Goal: Task Accomplishment & Management: Complete application form

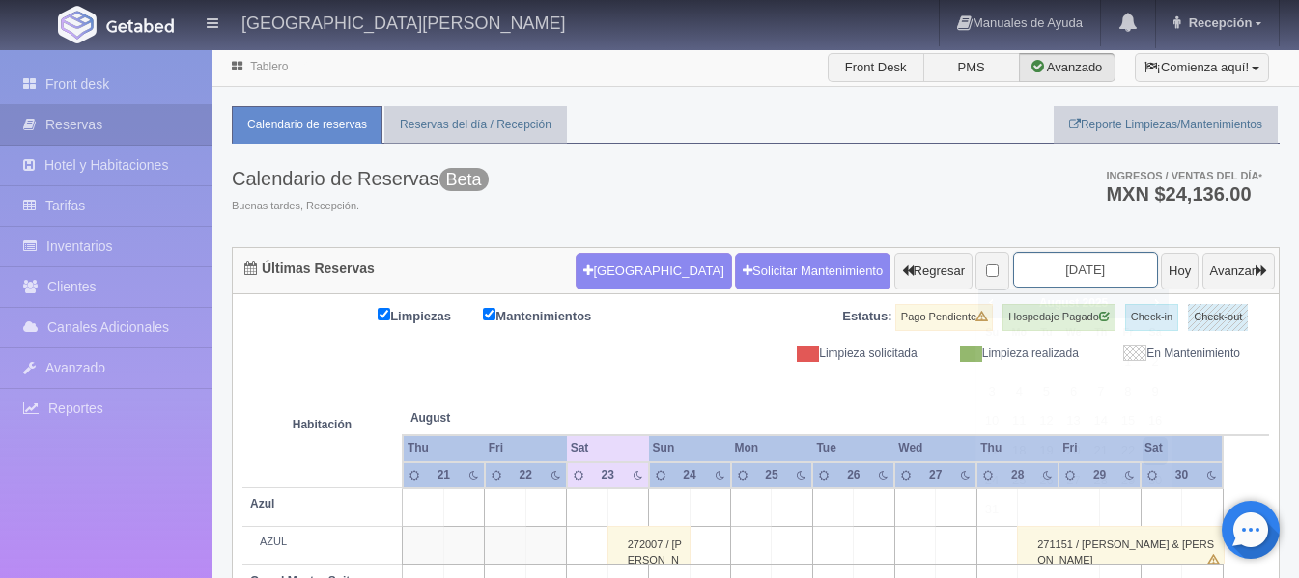
click at [1066, 274] on input "[DATE]" at bounding box center [1085, 270] width 145 height 36
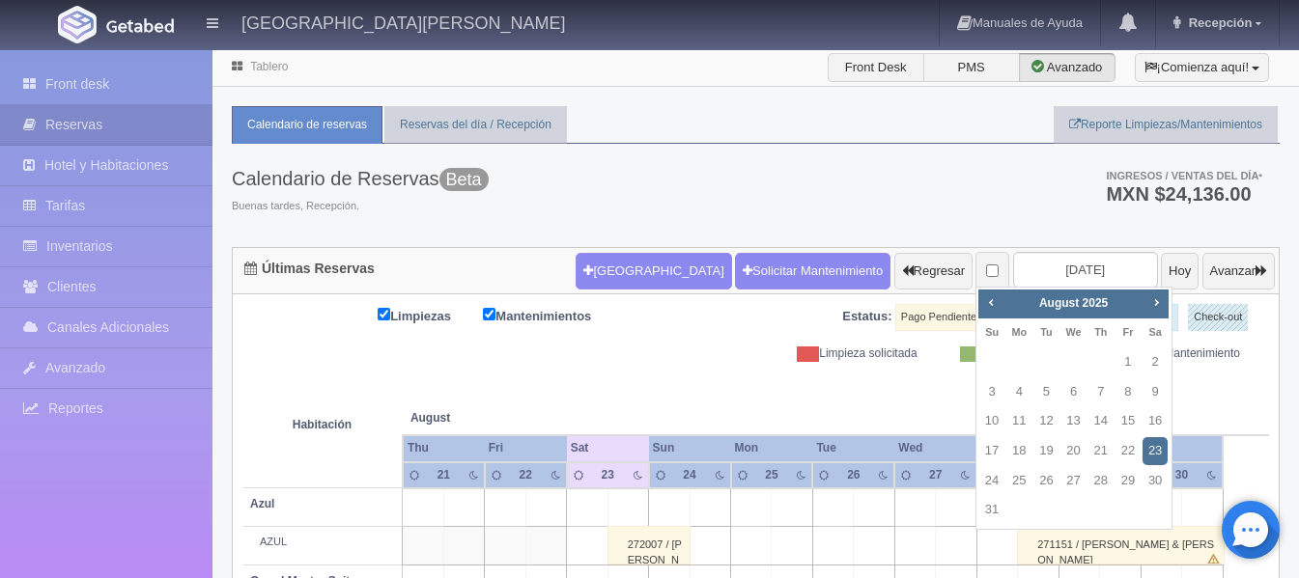
click at [1165, 448] on link "23" at bounding box center [1154, 451] width 25 height 28
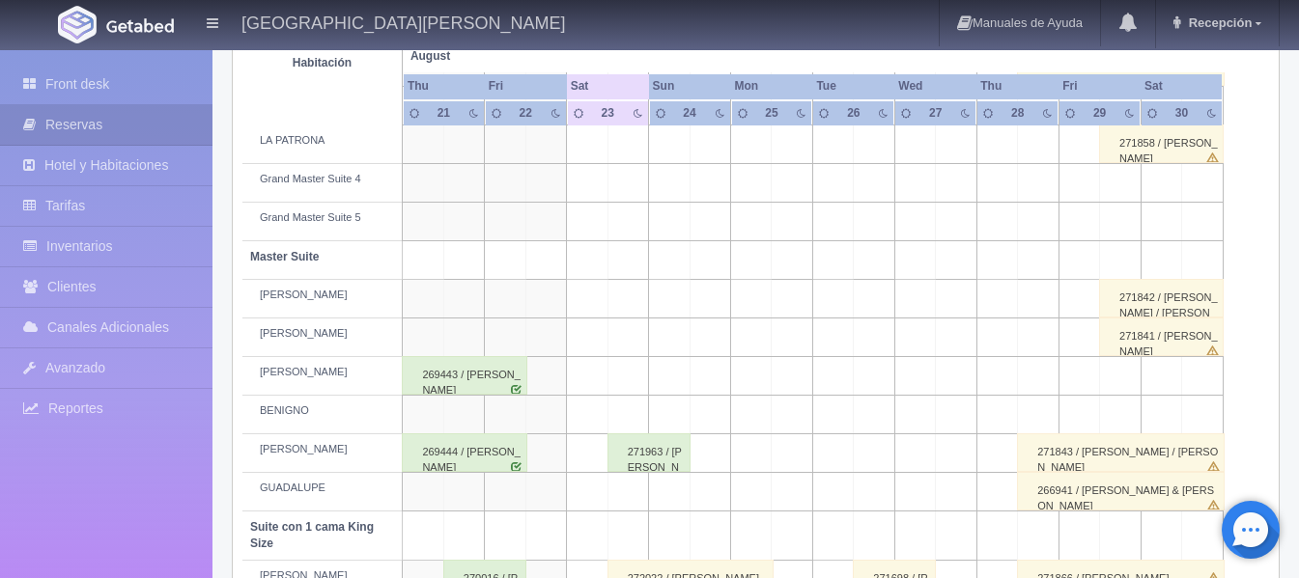
scroll to position [74, 0]
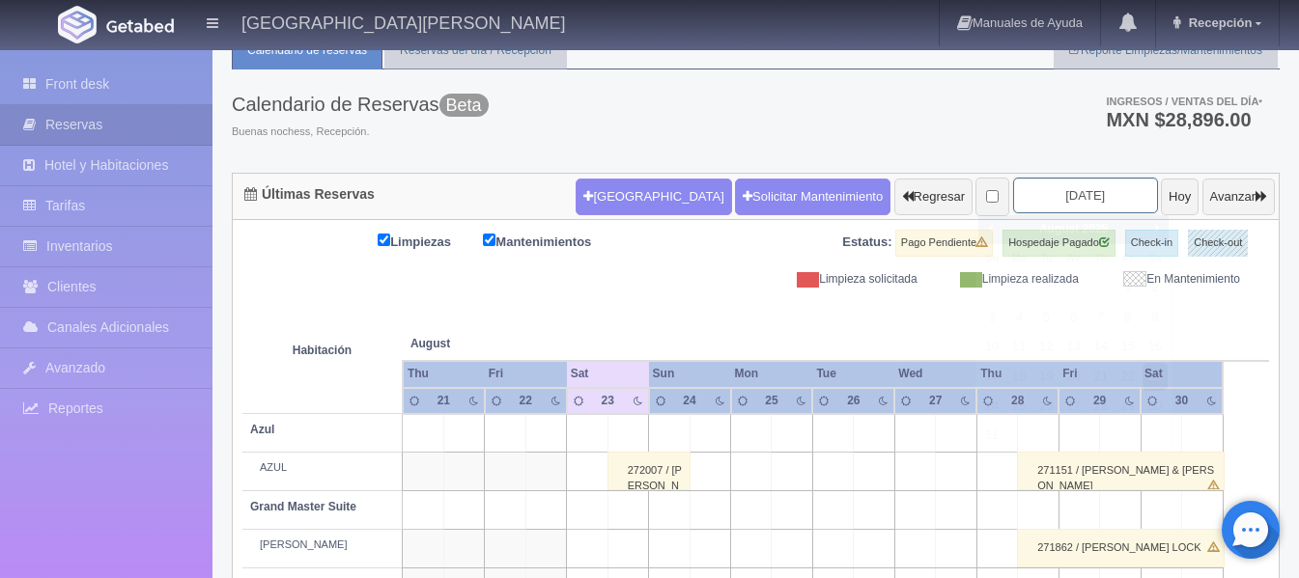
click at [1060, 189] on input "2025-08-23" at bounding box center [1085, 196] width 145 height 36
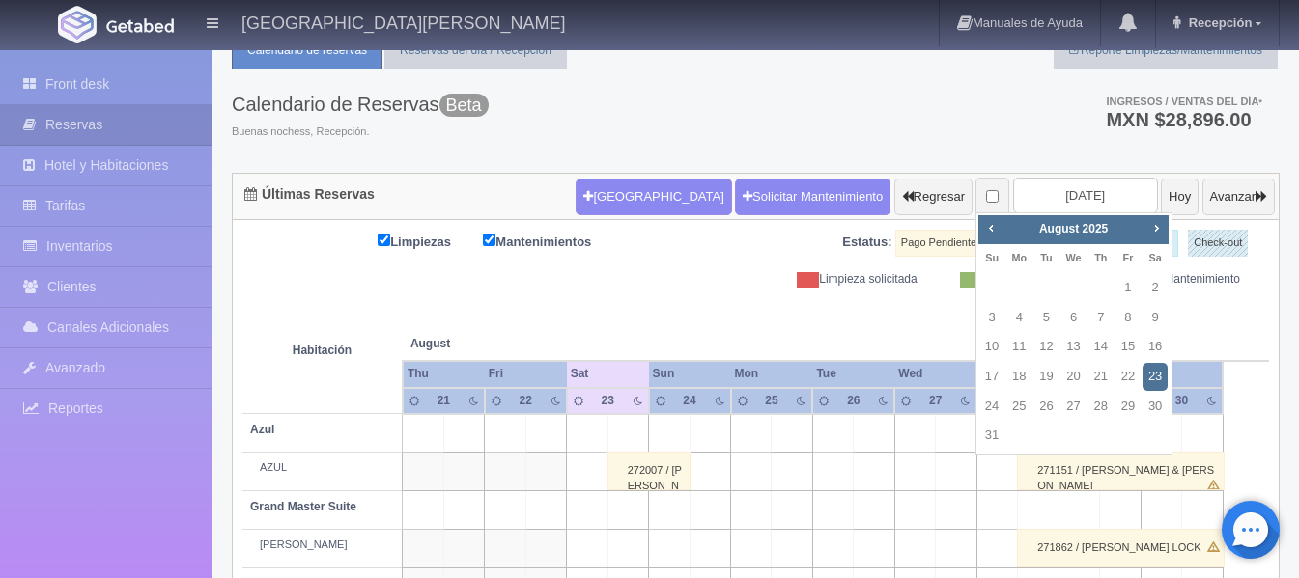
click at [1147, 375] on link "23" at bounding box center [1154, 377] width 25 height 28
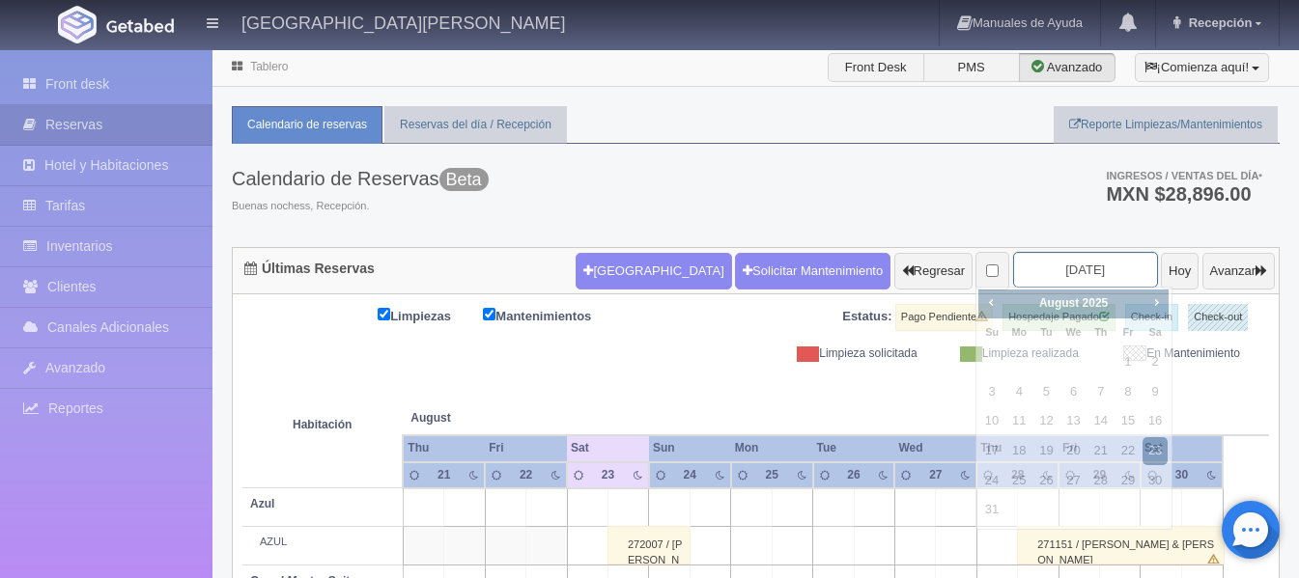
click at [1058, 276] on input "[DATE]" at bounding box center [1085, 270] width 145 height 36
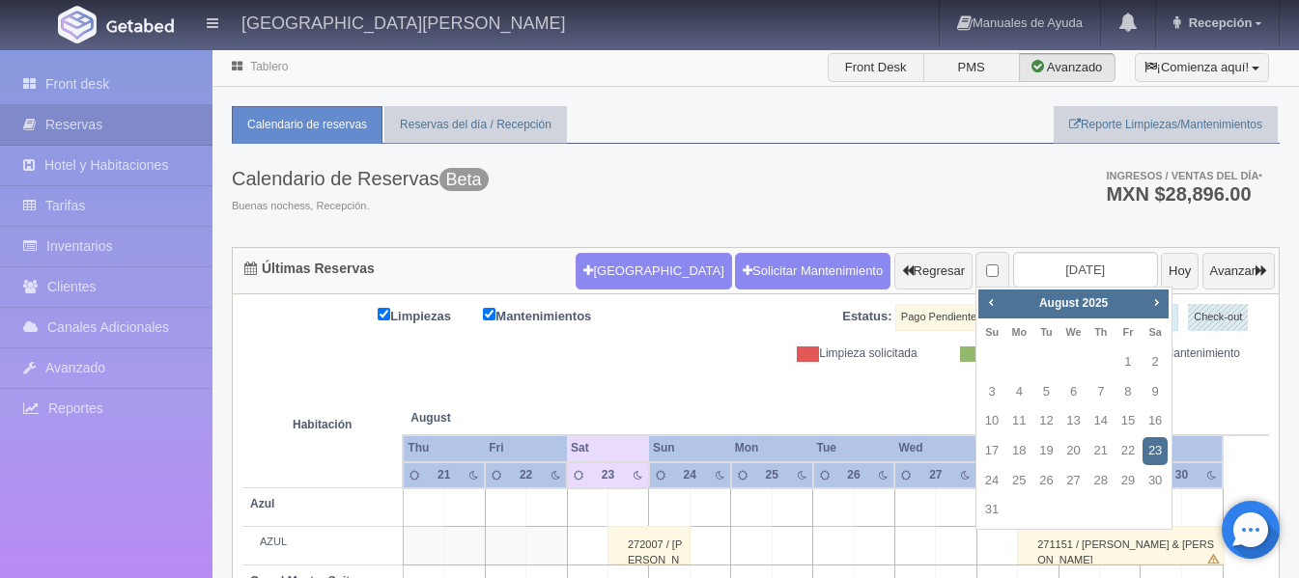
click at [1156, 455] on link "23" at bounding box center [1154, 451] width 25 height 28
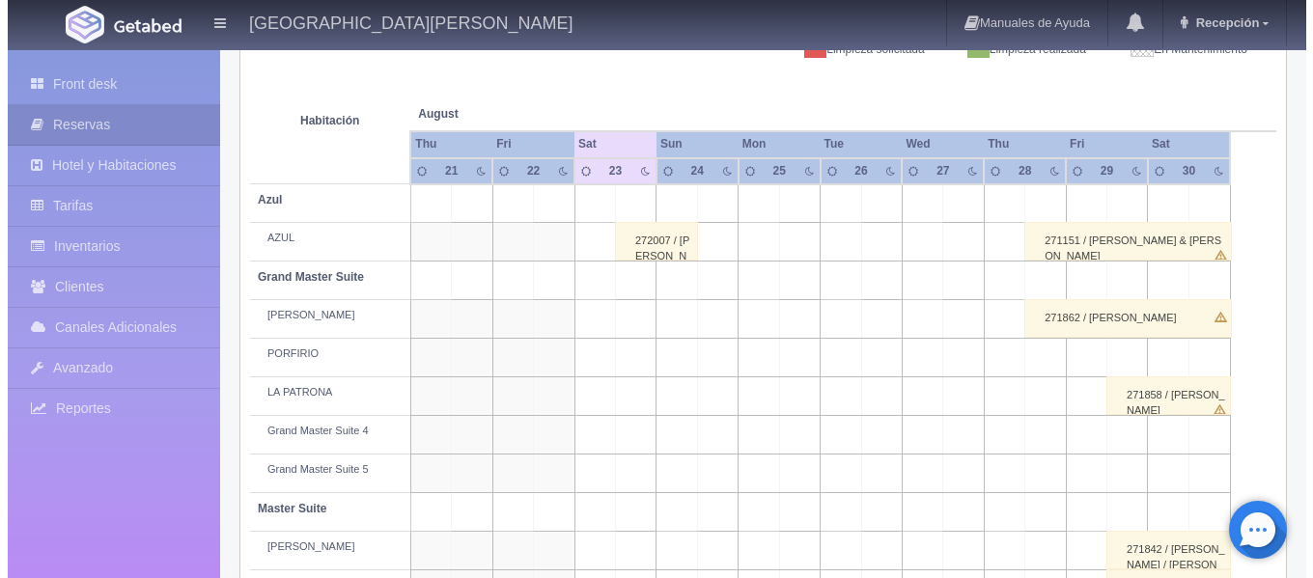
scroll to position [386, 0]
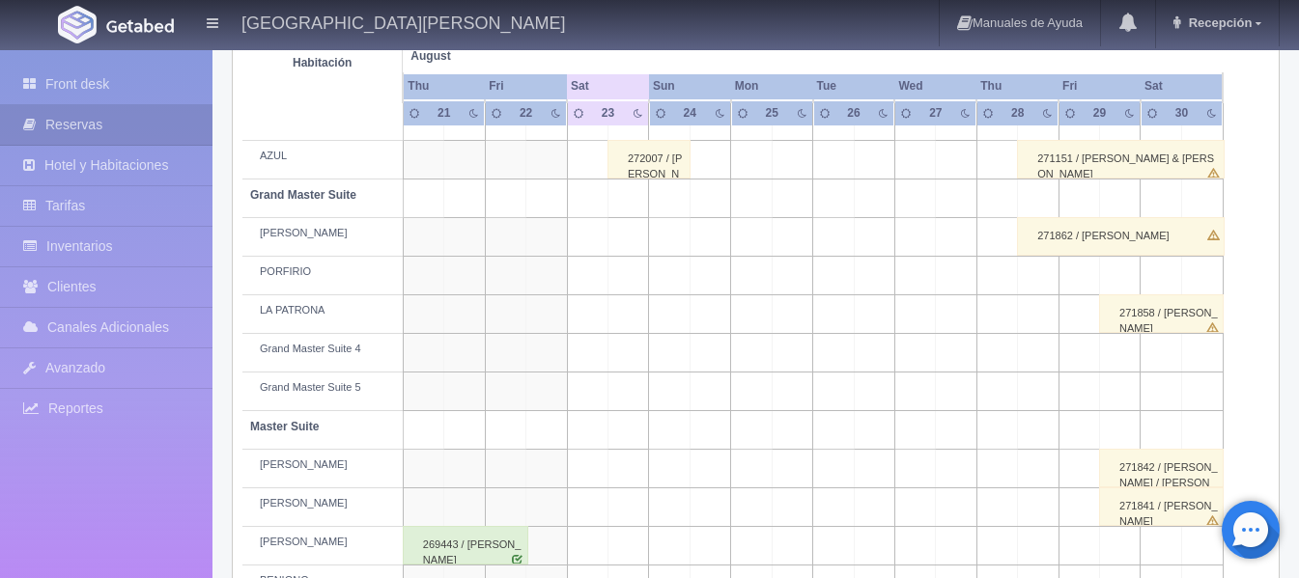
drag, startPoint x: 641, startPoint y: 313, endPoint x: 685, endPoint y: 313, distance: 43.5
click at [685, 313] on tr "LA PATRONA 271858 / JOEL IBARRA" at bounding box center [755, 314] width 1026 height 39
click at [659, 306] on td at bounding box center [669, 314] width 41 height 39
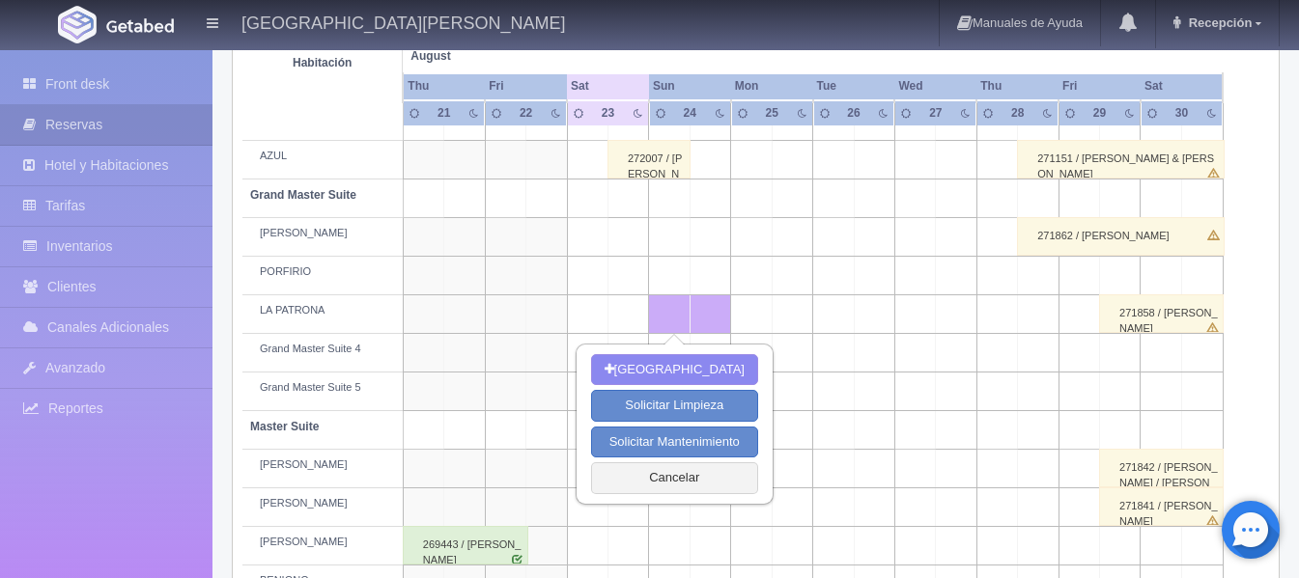
click at [638, 309] on td at bounding box center [627, 314] width 41 height 39
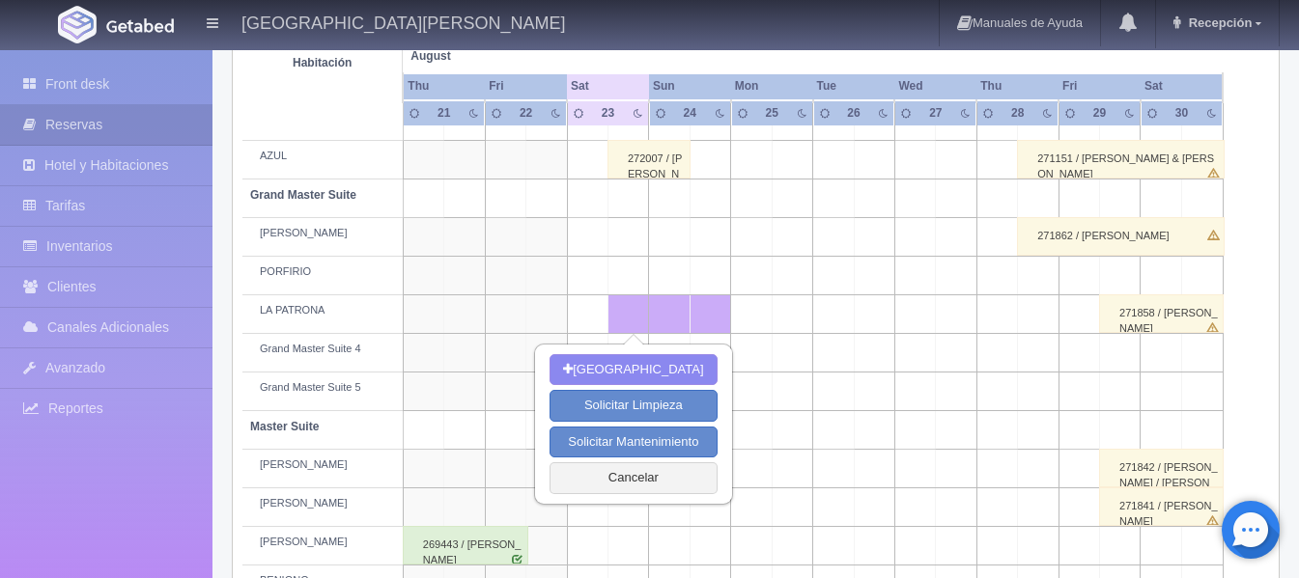
click at [682, 314] on td at bounding box center [669, 314] width 41 height 39
click at [621, 371] on button "Nueva Reserva" at bounding box center [632, 370] width 167 height 32
type input "[DATE]"
type input "24-08-2025"
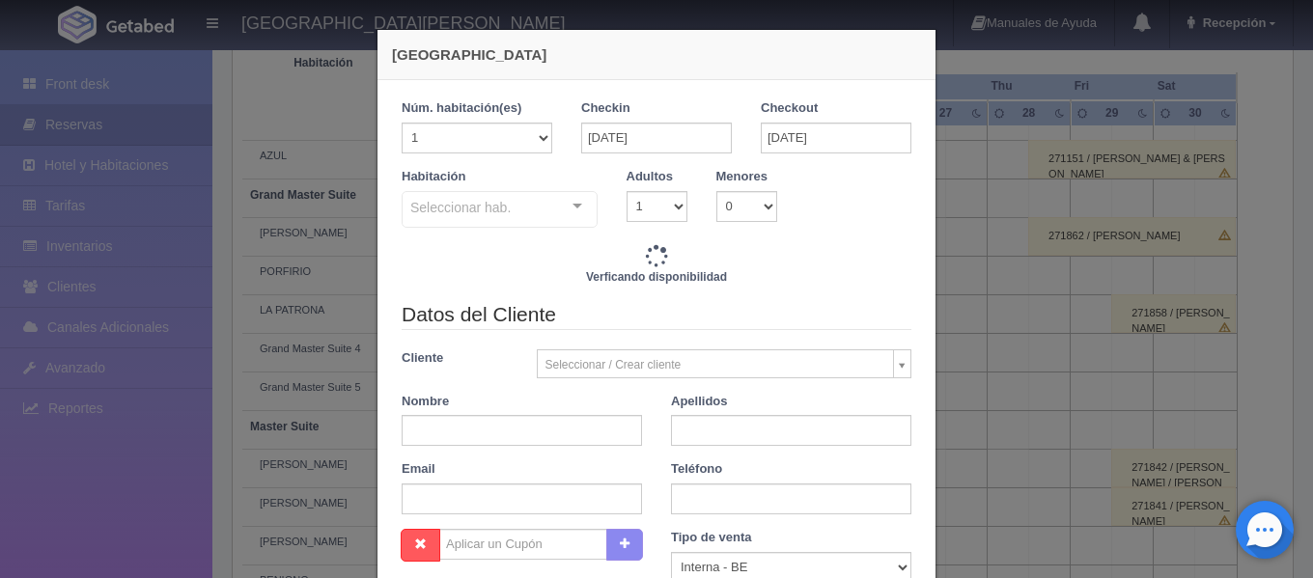
checkbox input "false"
type input "6840.00"
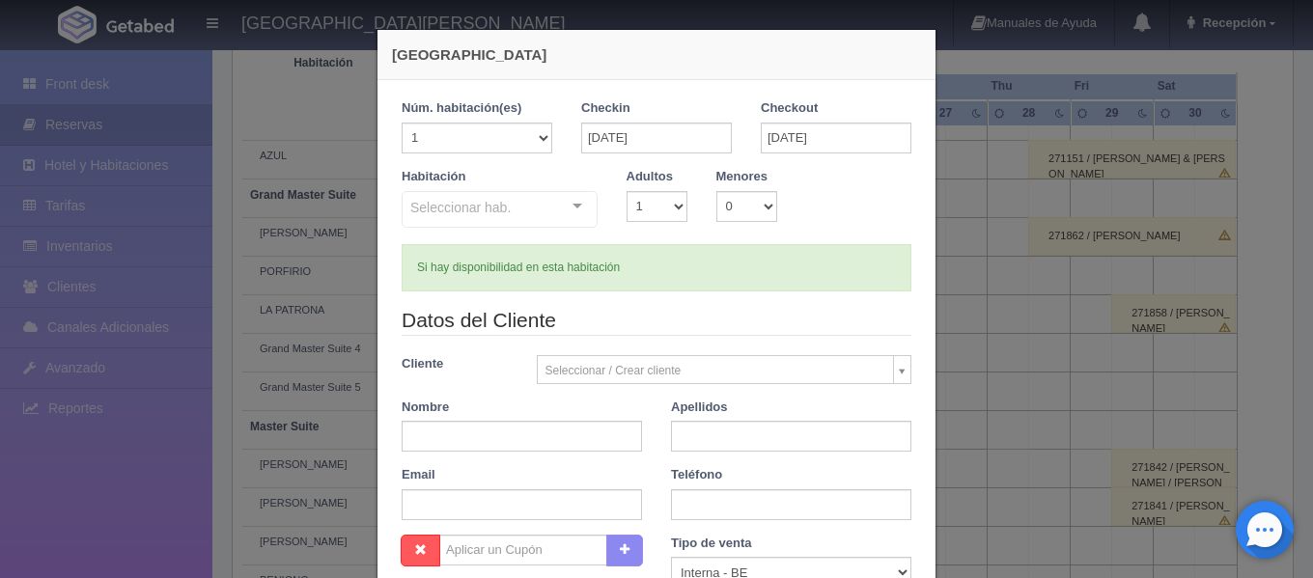
checkbox input "false"
click at [675, 204] on select "1 2 3 4 5 6 7 8 9 10" at bounding box center [657, 206] width 61 height 31
select select "2"
click at [627, 191] on select "1 2 3 4 5 6 7 8 9 10" at bounding box center [657, 206] width 61 height 31
checkbox input "false"
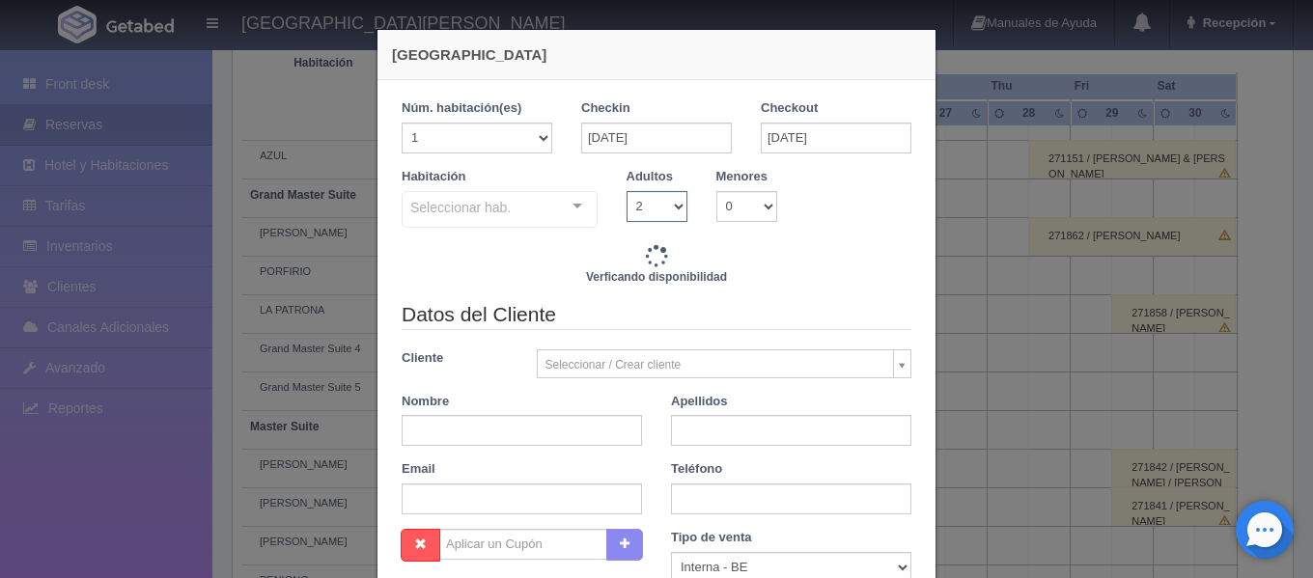
type input "6840.00"
checkbox input "false"
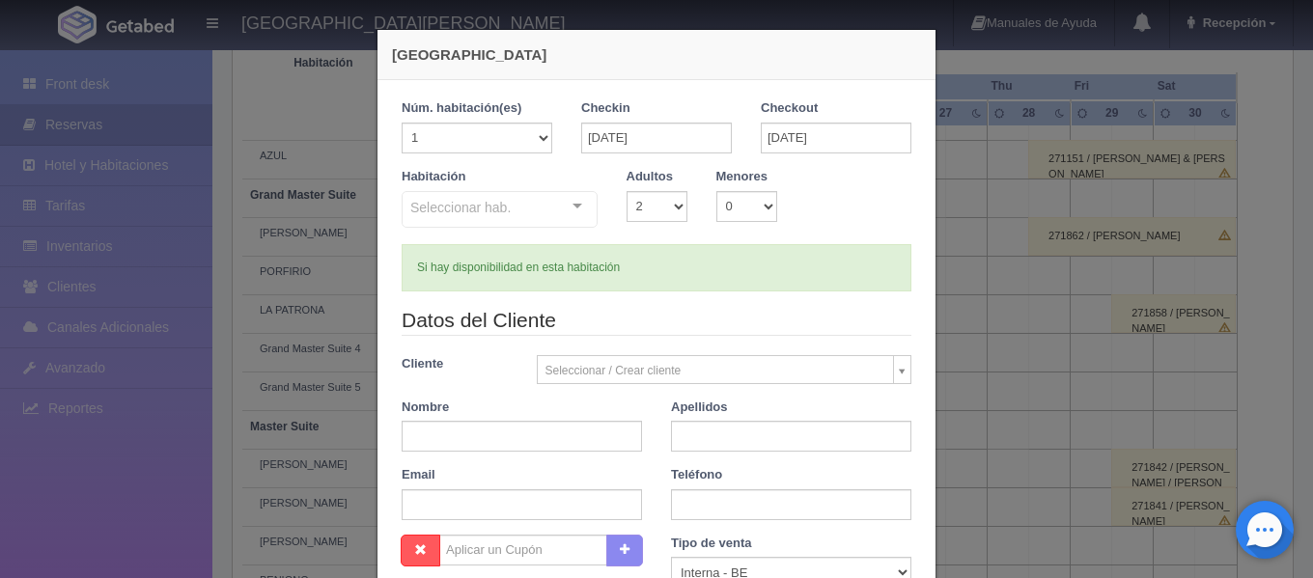
click at [572, 209] on div "Seleccionar hab. Suite con 2 camas matrimoniales-No apta para menores Suite con…" at bounding box center [500, 210] width 196 height 39
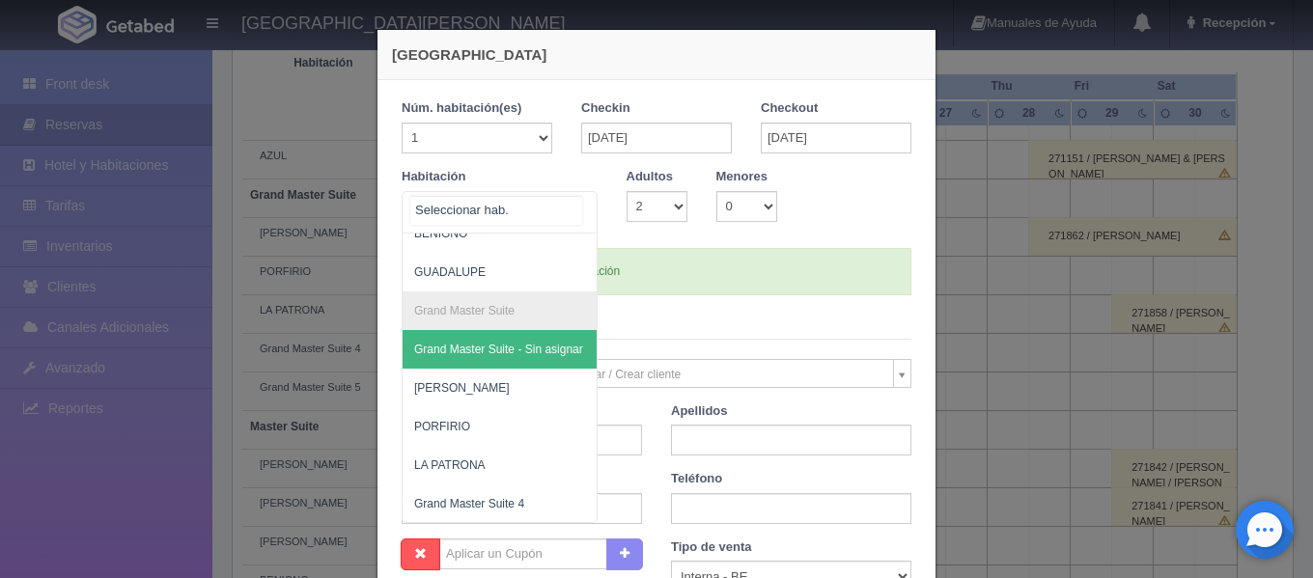
scroll to position [579, 0]
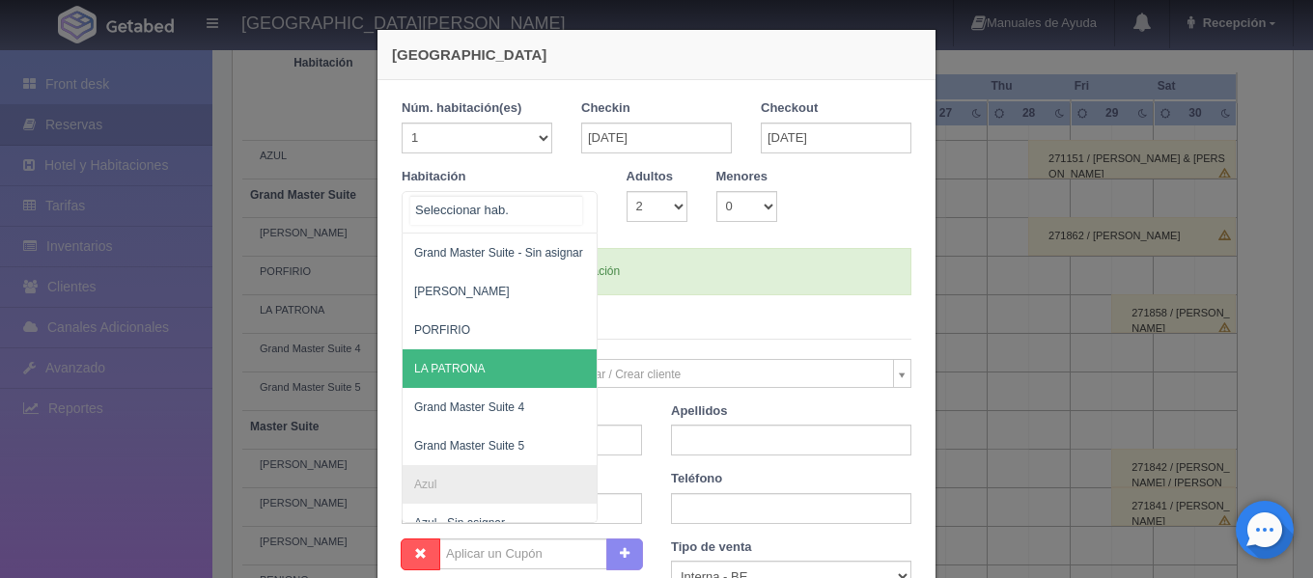
click at [473, 367] on span "LA PATRONA" at bounding box center [449, 369] width 71 height 14
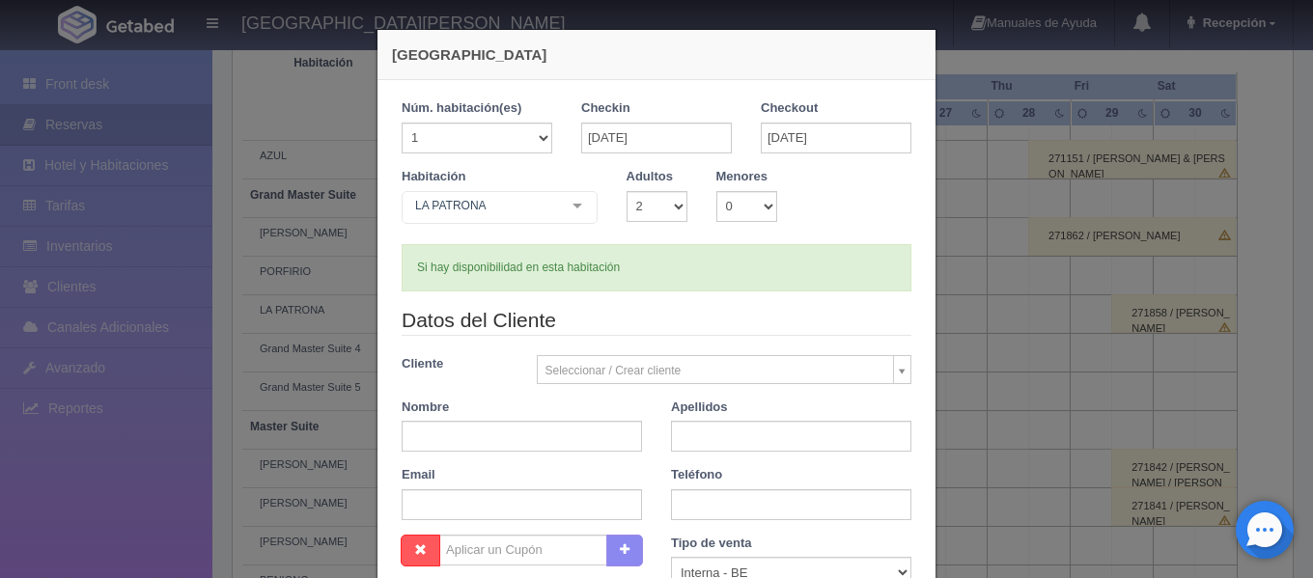
checkbox input "false"
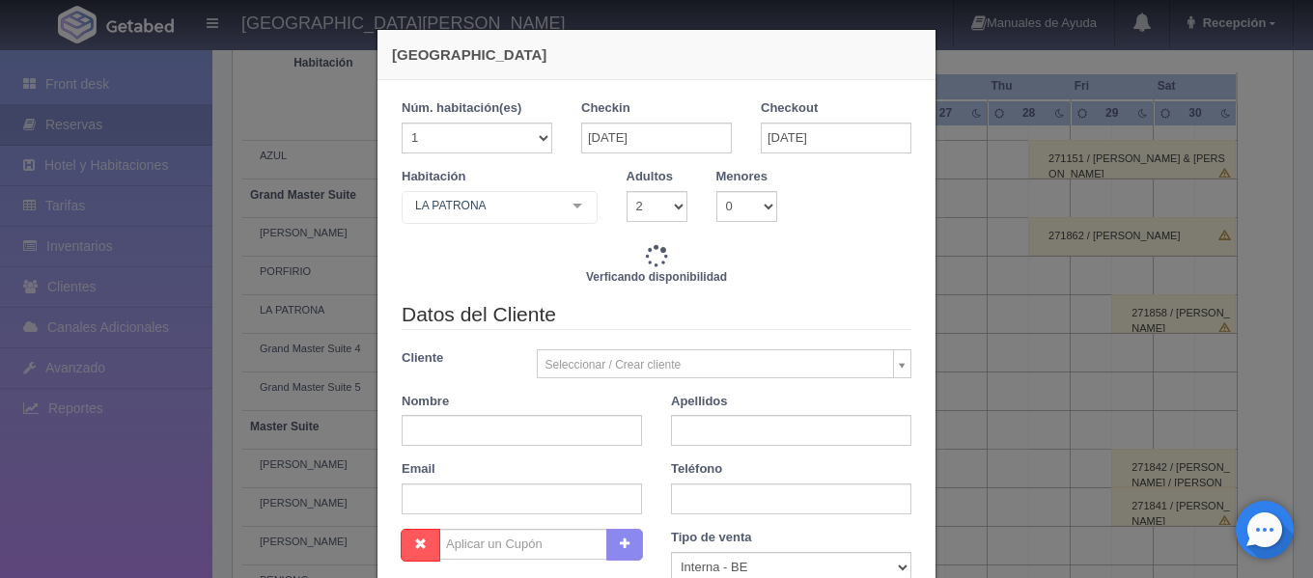
type input "6840.00"
checkbox input "false"
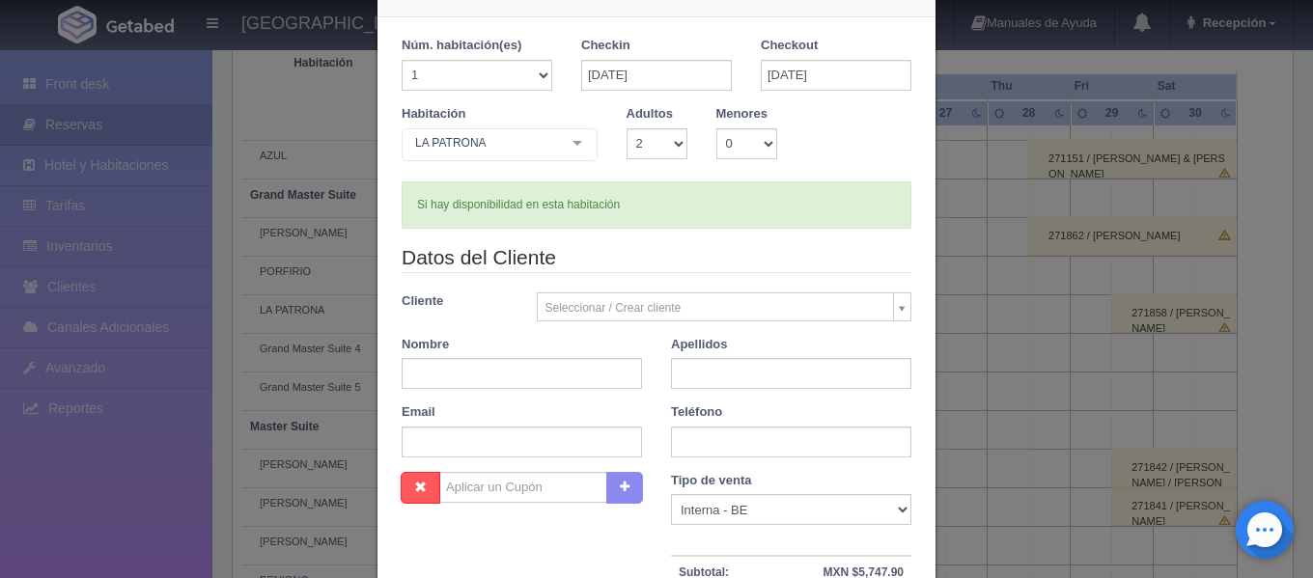
scroll to position [97, 0]
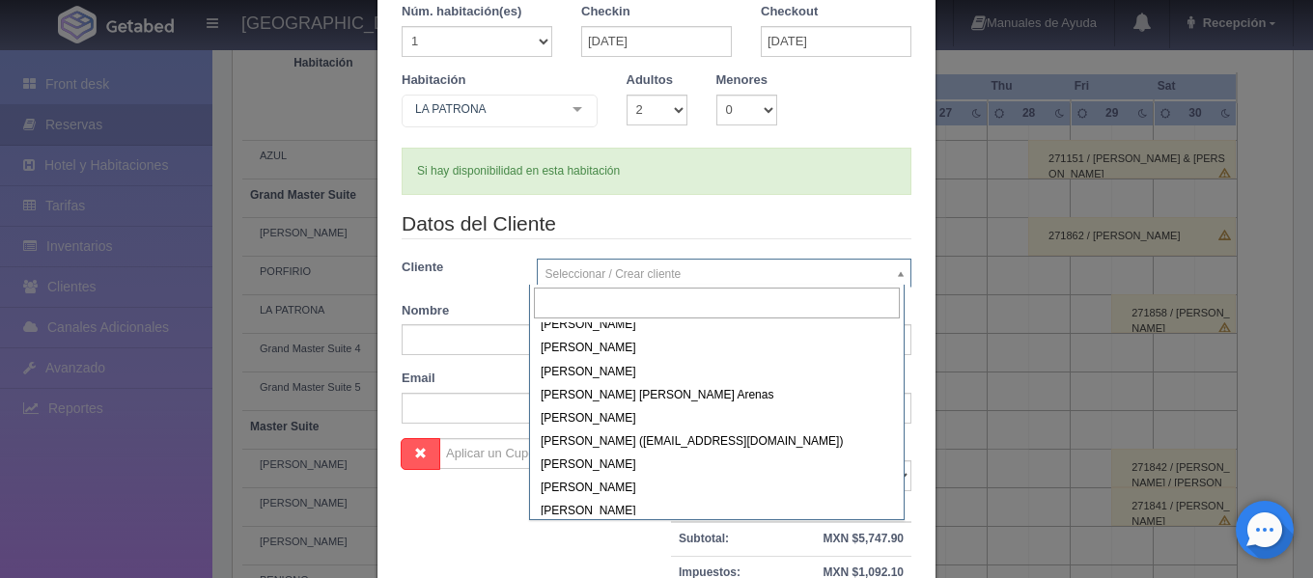
scroll to position [87833, 0]
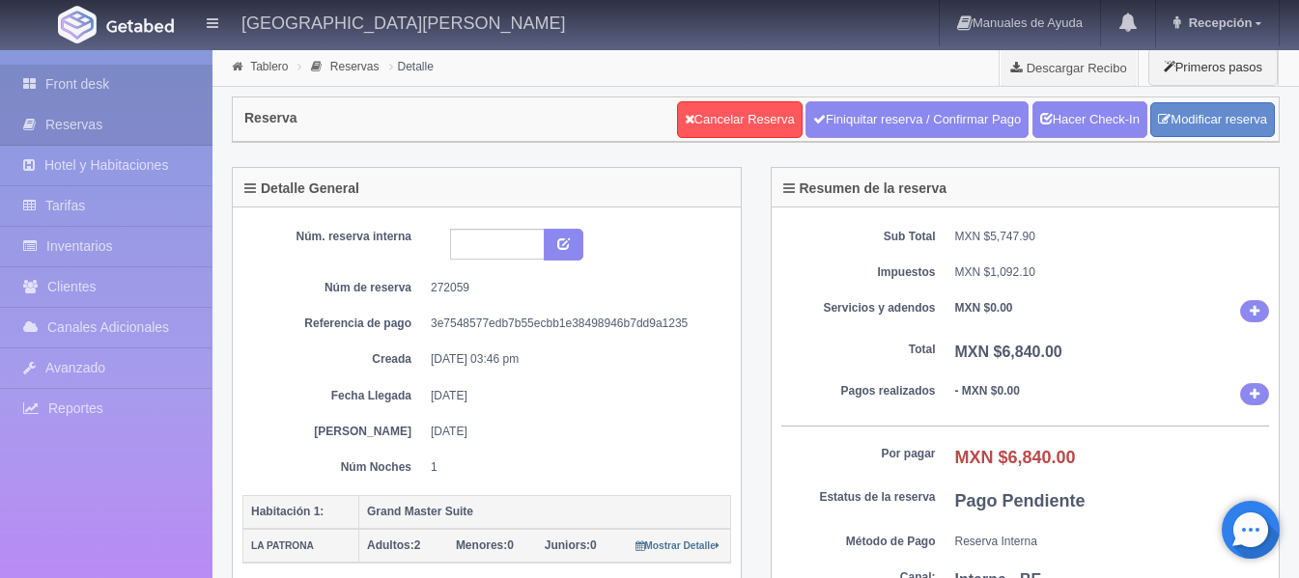
click at [90, 86] on link "Front desk" at bounding box center [106, 85] width 212 height 40
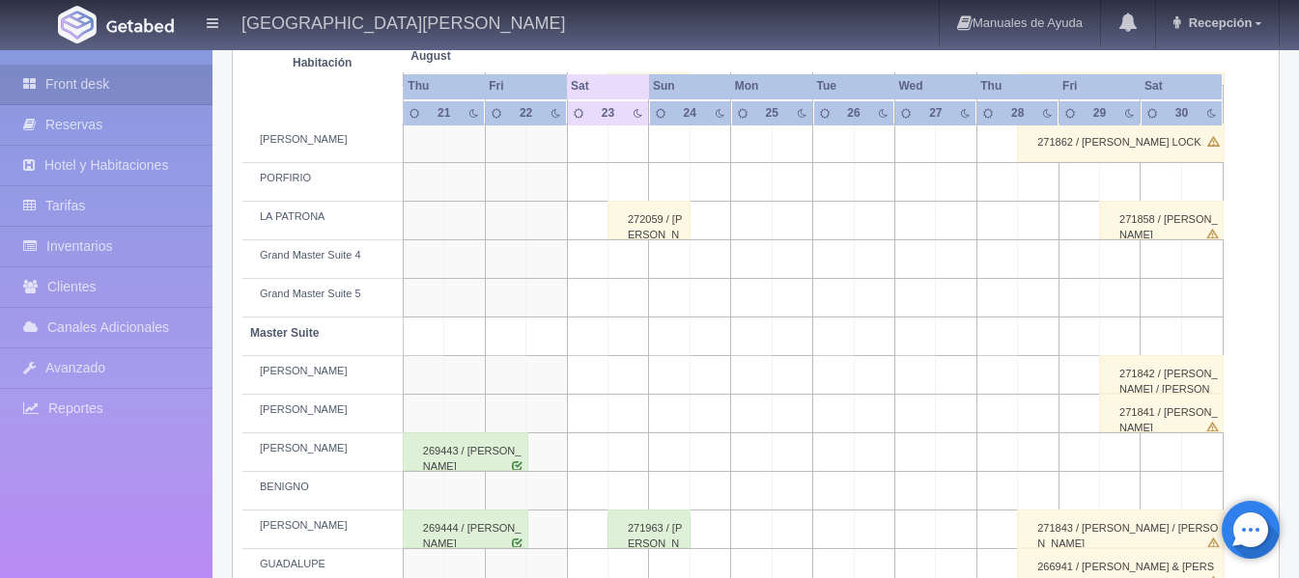
scroll to position [386, 0]
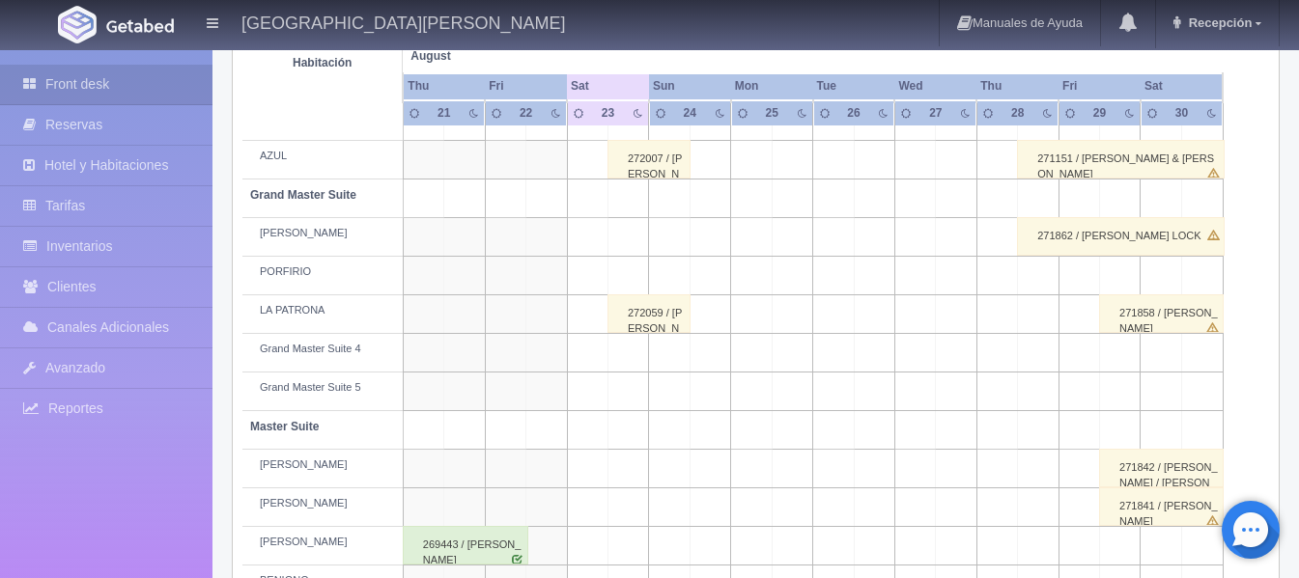
click at [633, 313] on div "272059 / Ignacia González Reyes" at bounding box center [648, 314] width 83 height 39
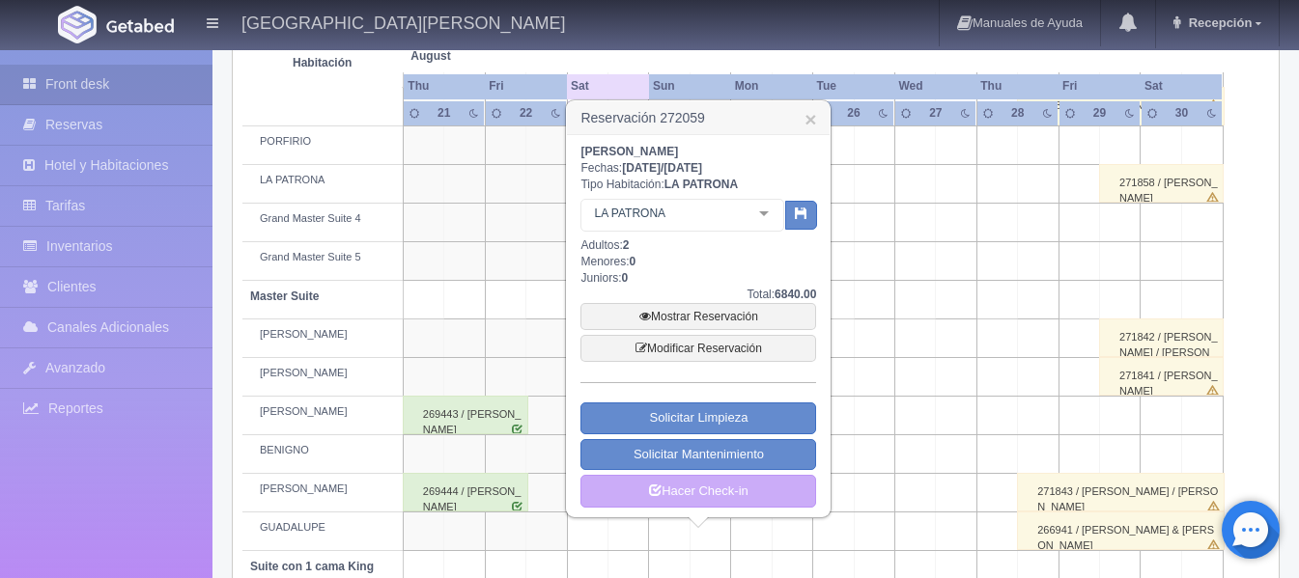
scroll to position [483, 0]
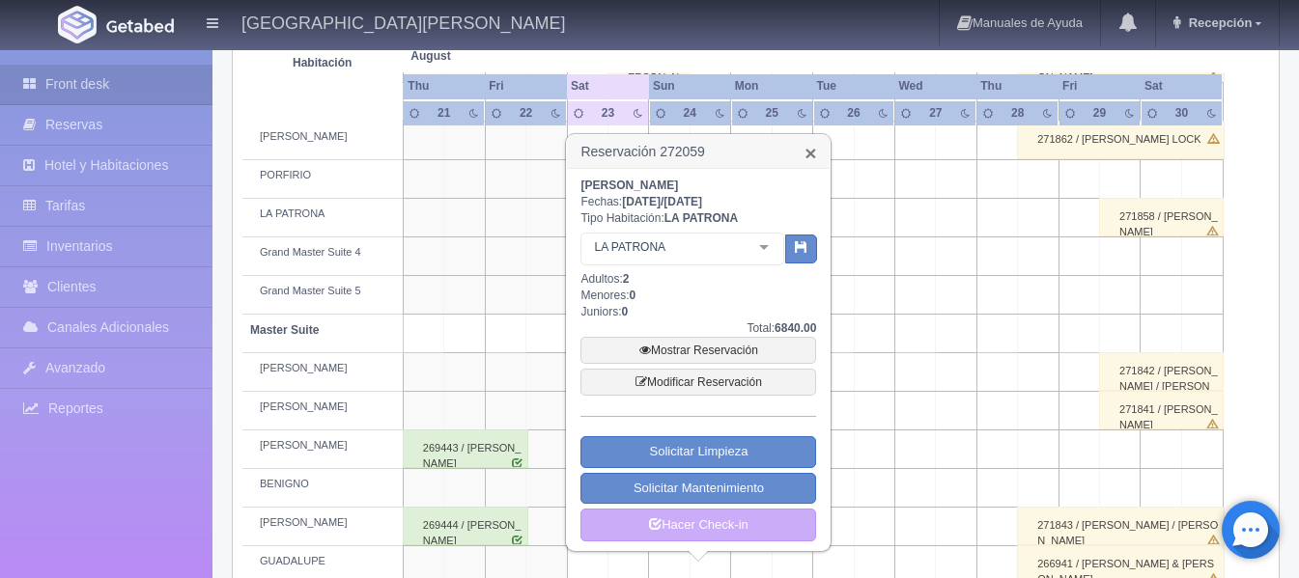
click at [816, 154] on link "×" at bounding box center [810, 153] width 12 height 20
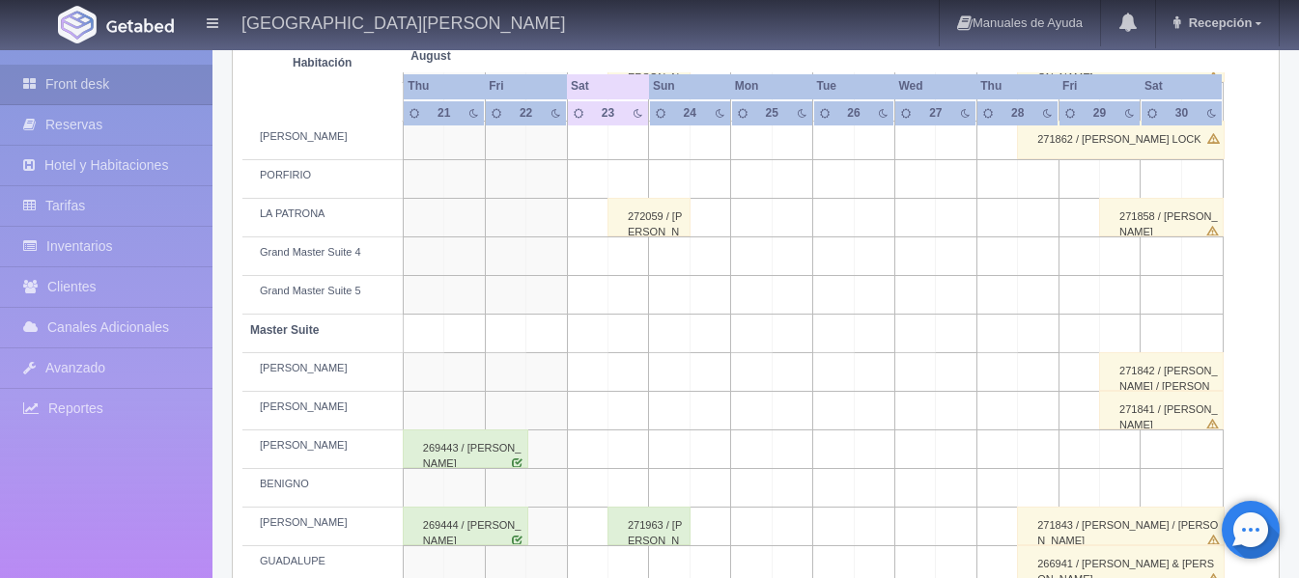
scroll to position [0, 0]
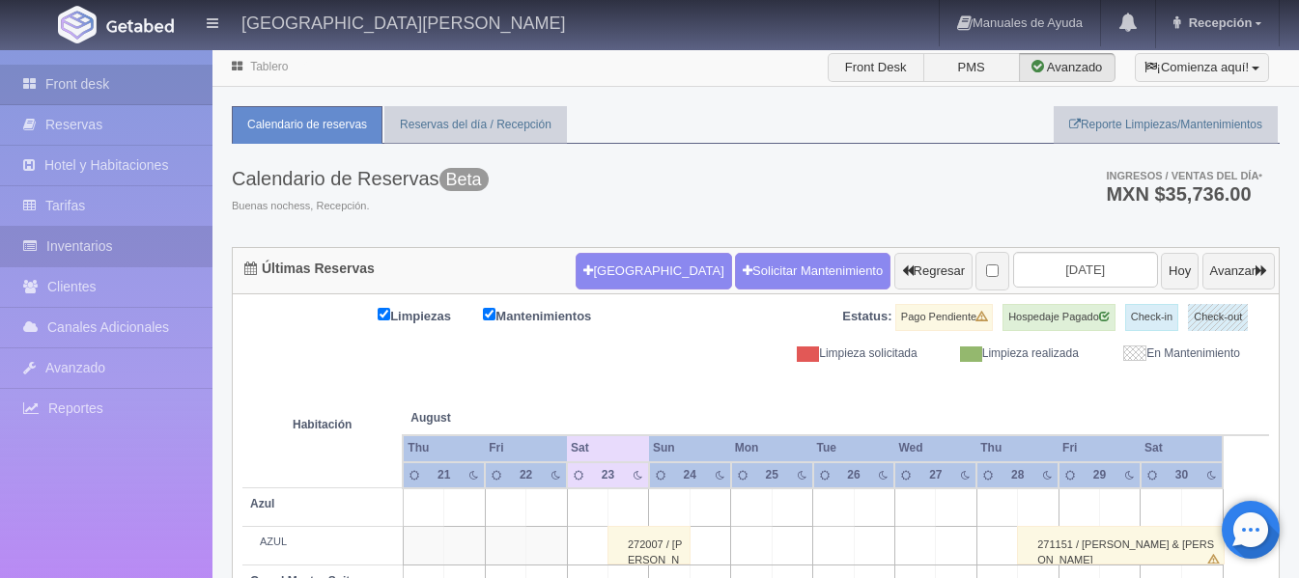
click at [143, 238] on link "Inventarios" at bounding box center [106, 247] width 212 height 40
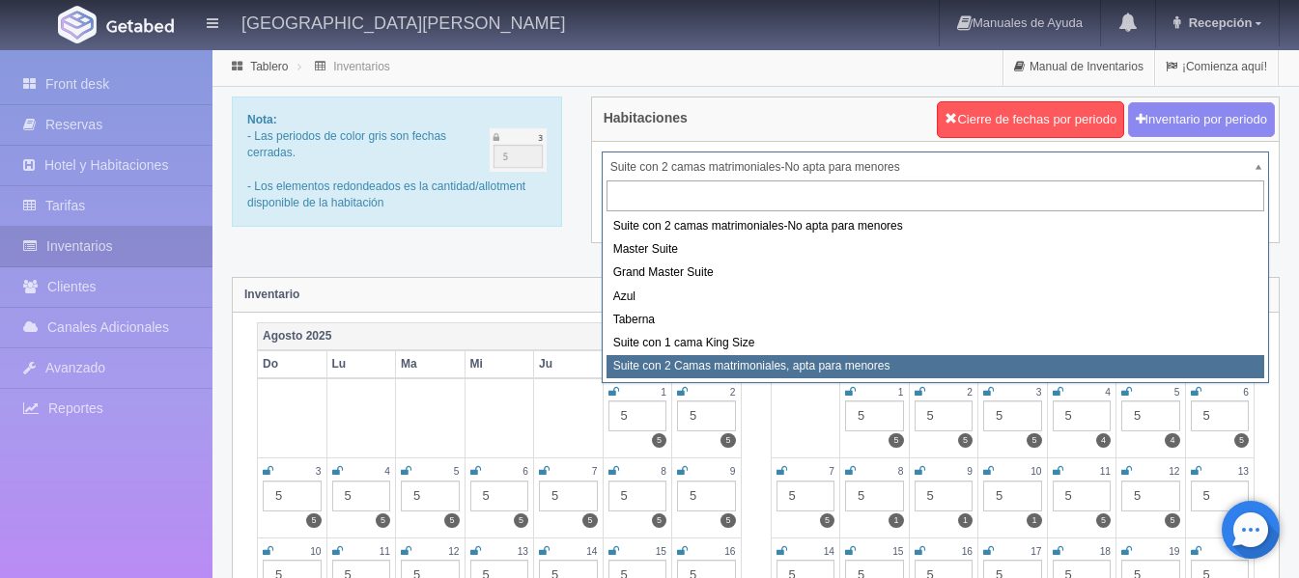
select select "1983"
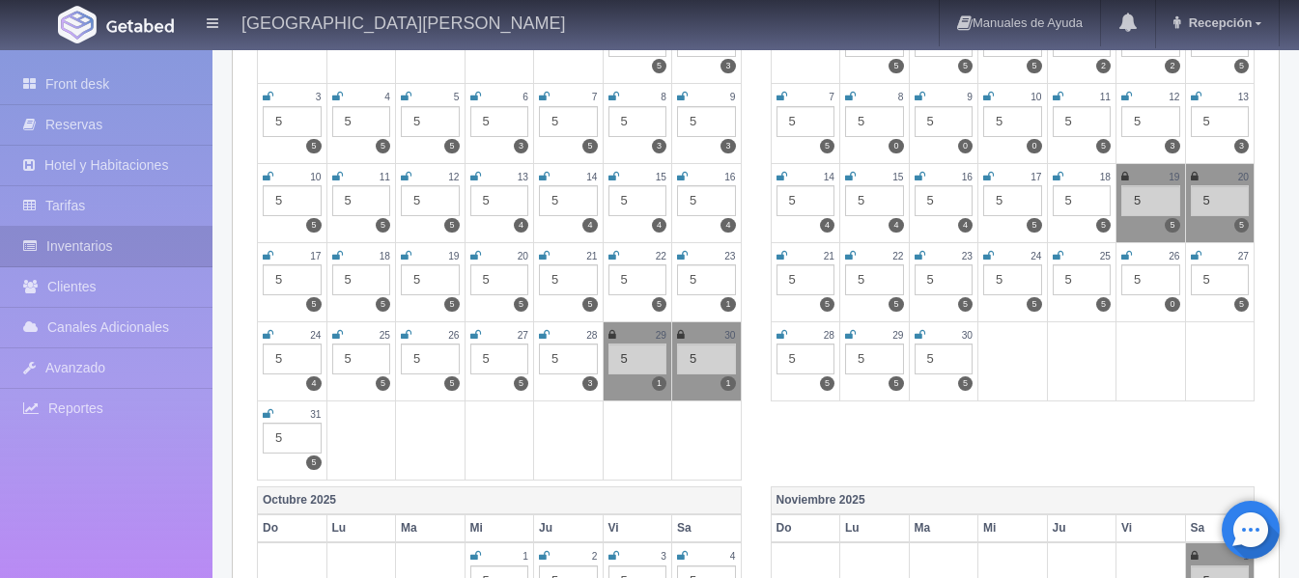
scroll to position [374, 0]
click at [611, 333] on icon at bounding box center [612, 336] width 8 height 12
click at [686, 330] on div "30" at bounding box center [706, 336] width 59 height 16
click at [681, 332] on icon at bounding box center [681, 336] width 8 height 12
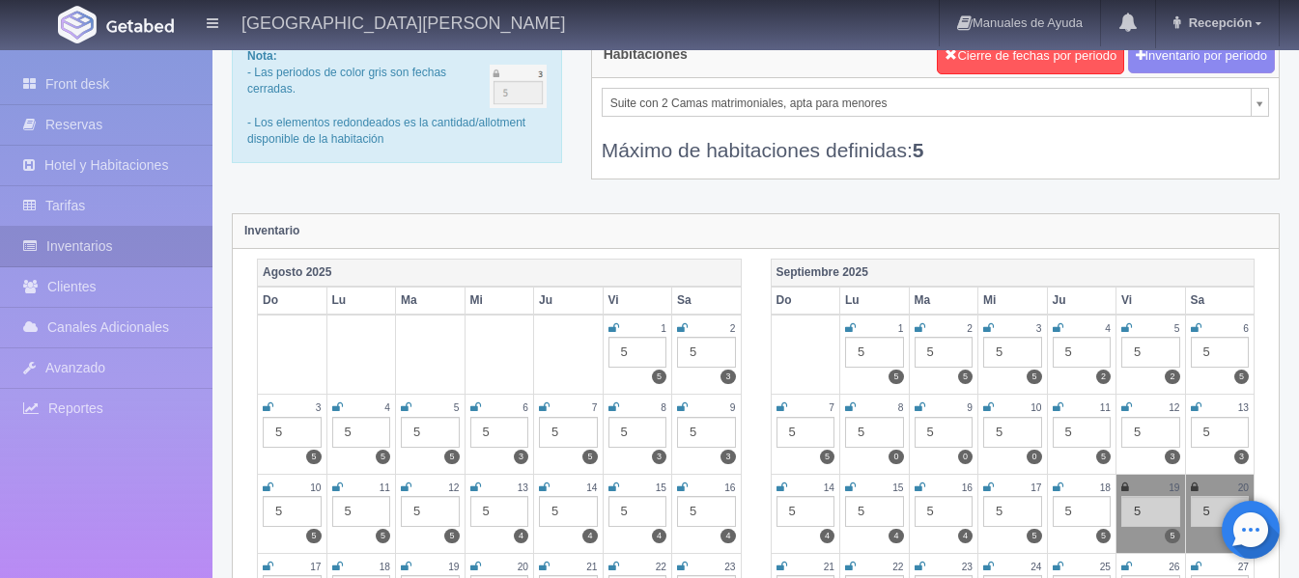
scroll to position [65, 0]
click at [87, 86] on link "Front desk" at bounding box center [106, 85] width 212 height 40
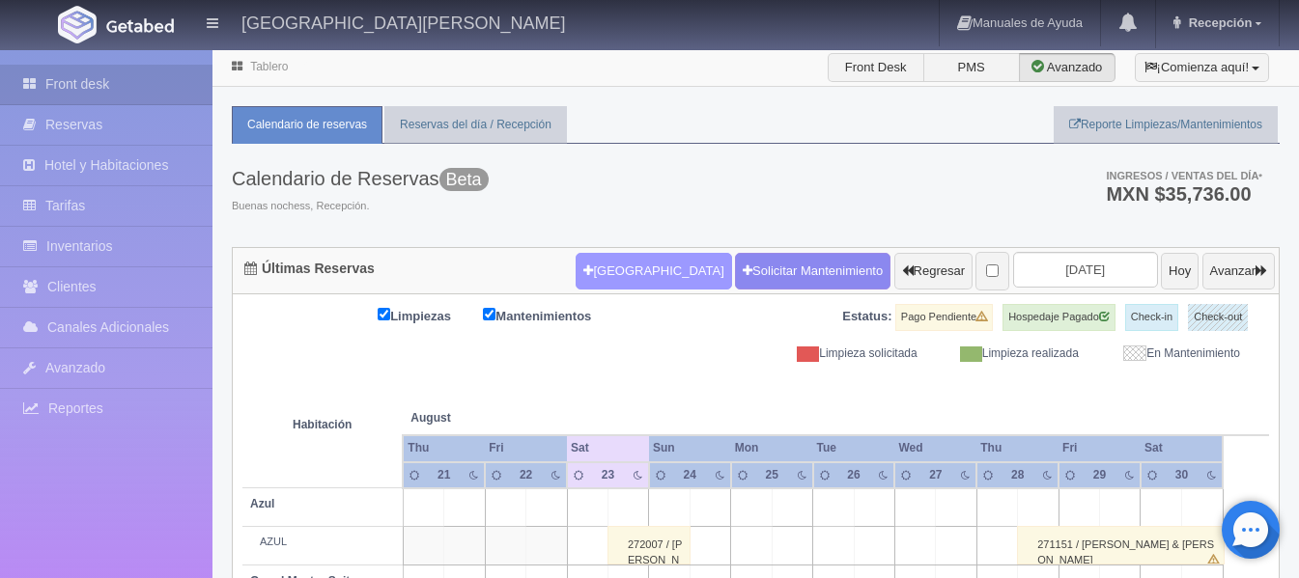
click at [618, 275] on button "[GEOGRAPHIC_DATA]" at bounding box center [652, 271] width 155 height 37
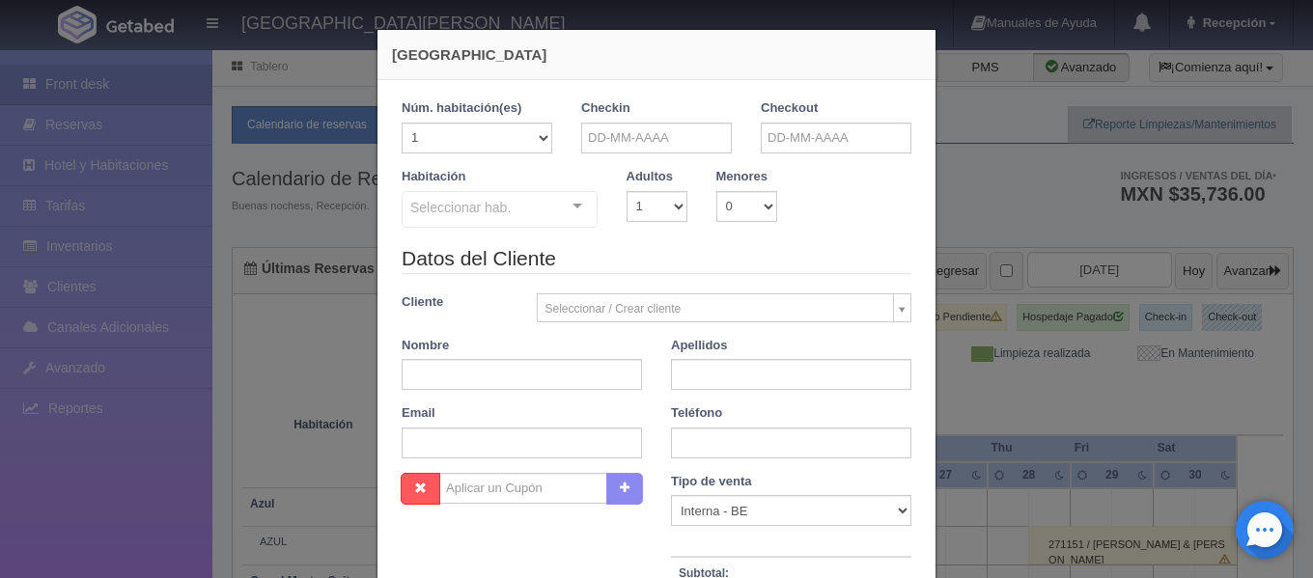
click at [618, 275] on div "Datos del Cliente Cliente Seleccionar / Crear cliente Nuevo Cliente SRTA. MARIO…" at bounding box center [656, 358] width 539 height 229
click at [568, 208] on div "Seleccionar hab. Suite con 2 camas matrimoniales-No apta para menores Suite con…" at bounding box center [500, 210] width 196 height 39
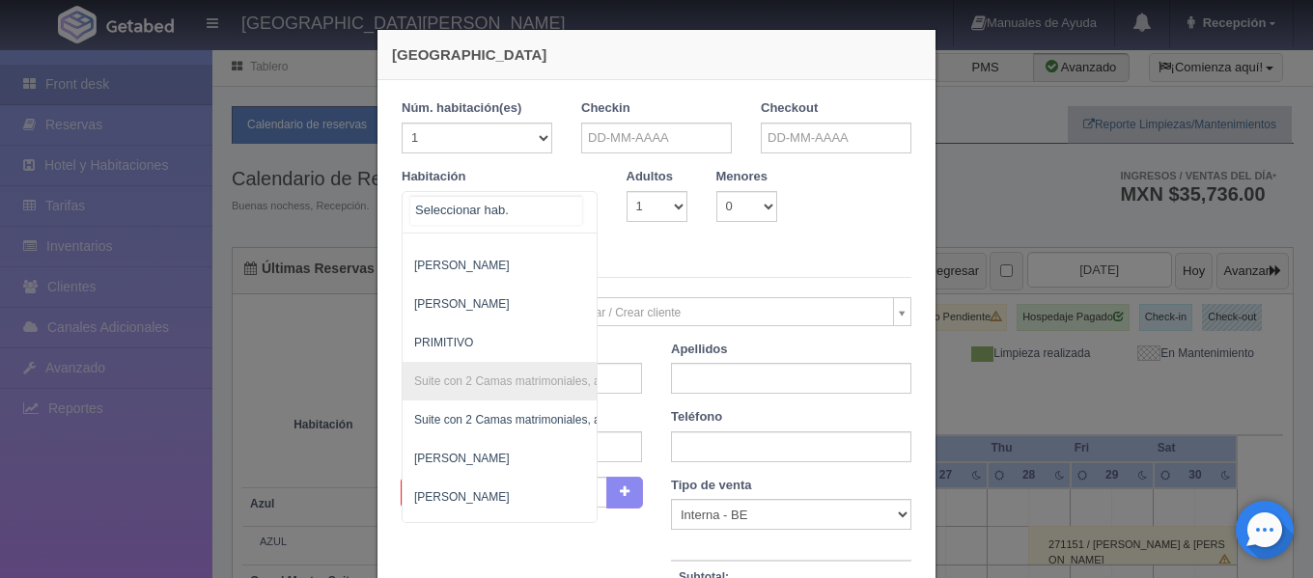
scroll to position [1502, 0]
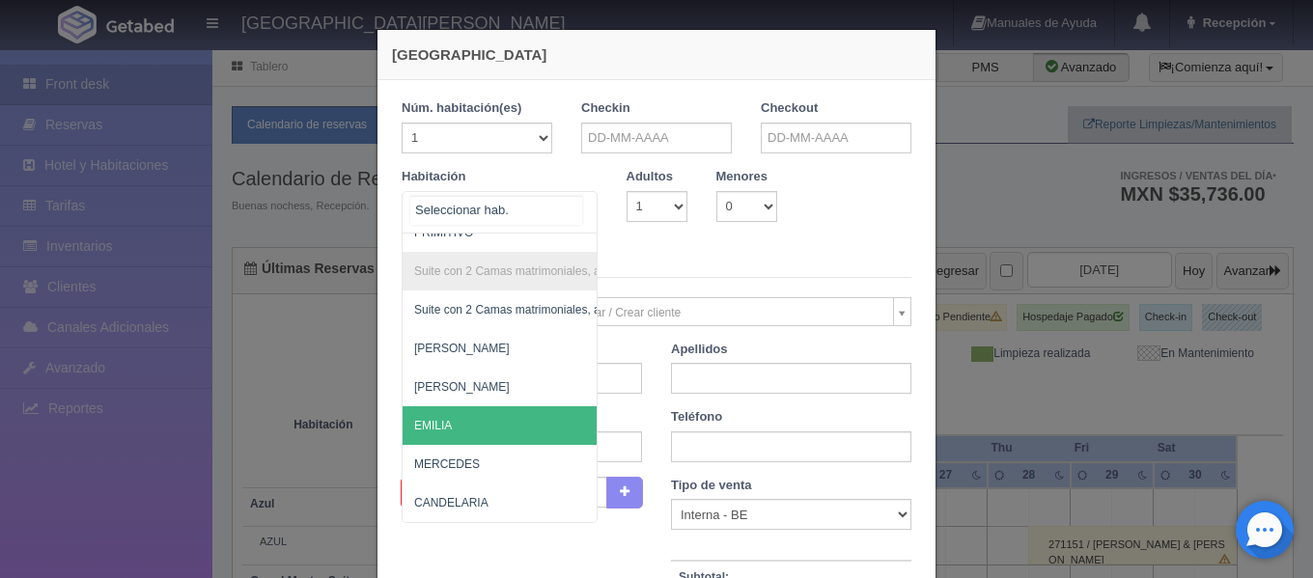
click at [492, 413] on span "EMILIA" at bounding box center [593, 426] width 381 height 39
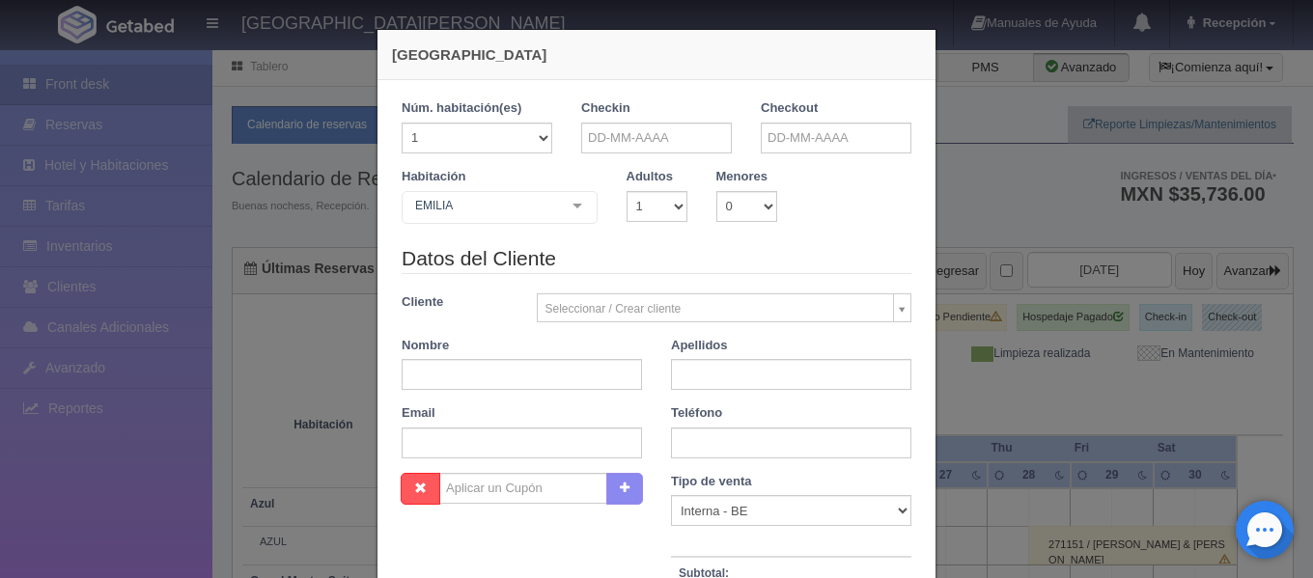
checkbox input "false"
click at [666, 202] on select "1 2 3 4 5 6 7 8 9 10" at bounding box center [657, 206] width 61 height 31
select select "2"
click at [627, 191] on select "1 2 3 4 5 6 7 8 9 10" at bounding box center [657, 206] width 61 height 31
checkbox input "false"
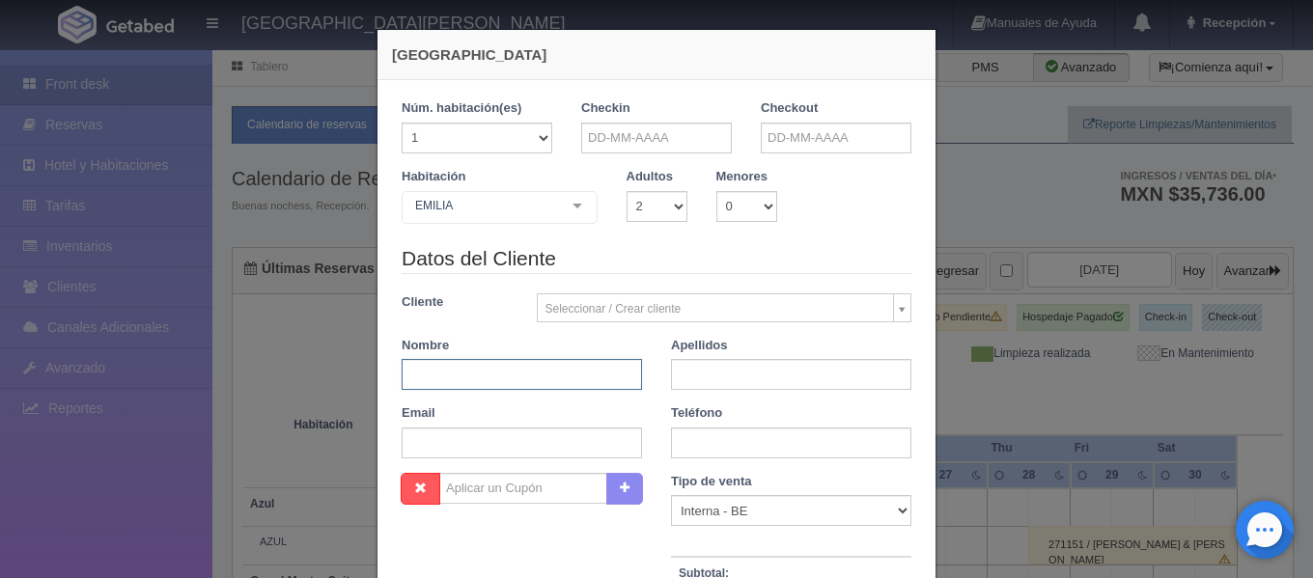
click at [511, 377] on input "text" at bounding box center [522, 374] width 240 height 31
type input "GUADALUPE"
type input "LOZANO"
click at [647, 136] on input "text" at bounding box center [656, 138] width 151 height 31
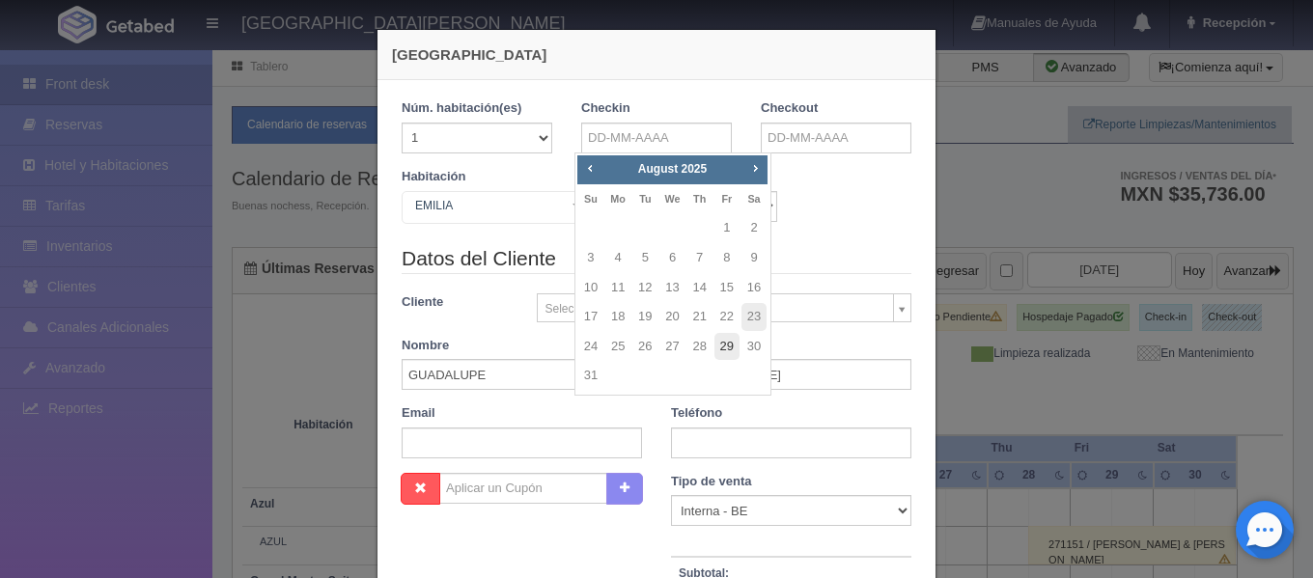
click at [728, 352] on link "29" at bounding box center [727, 347] width 25 height 28
type input "29-08-2025"
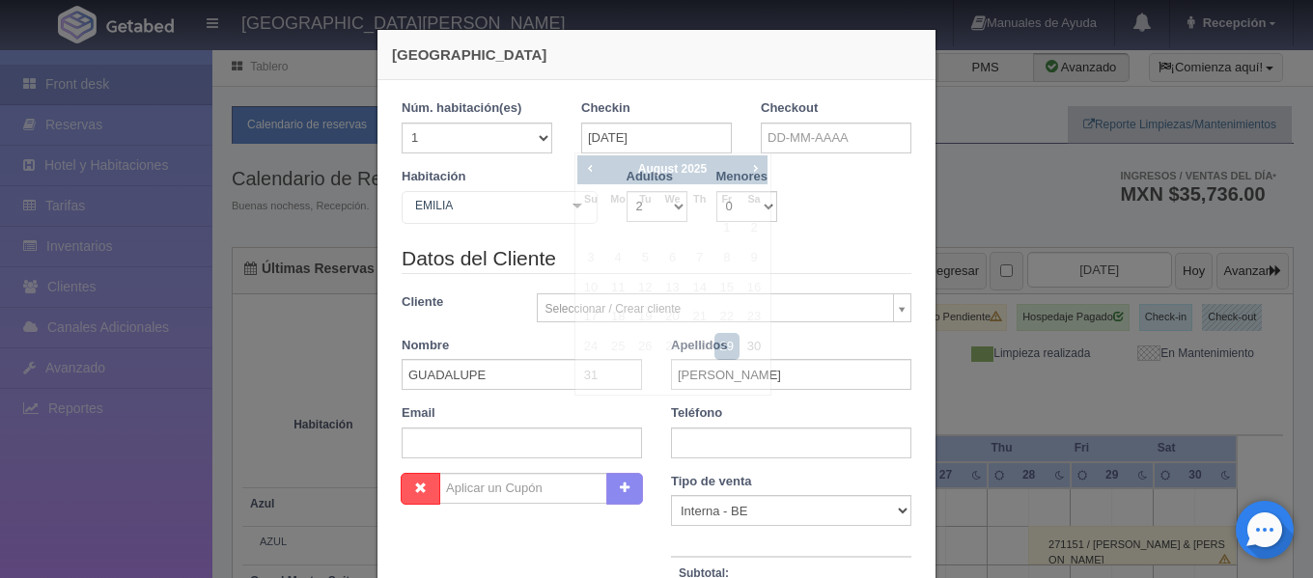
checkbox input "false"
click at [832, 142] on input "text" at bounding box center [836, 138] width 151 height 31
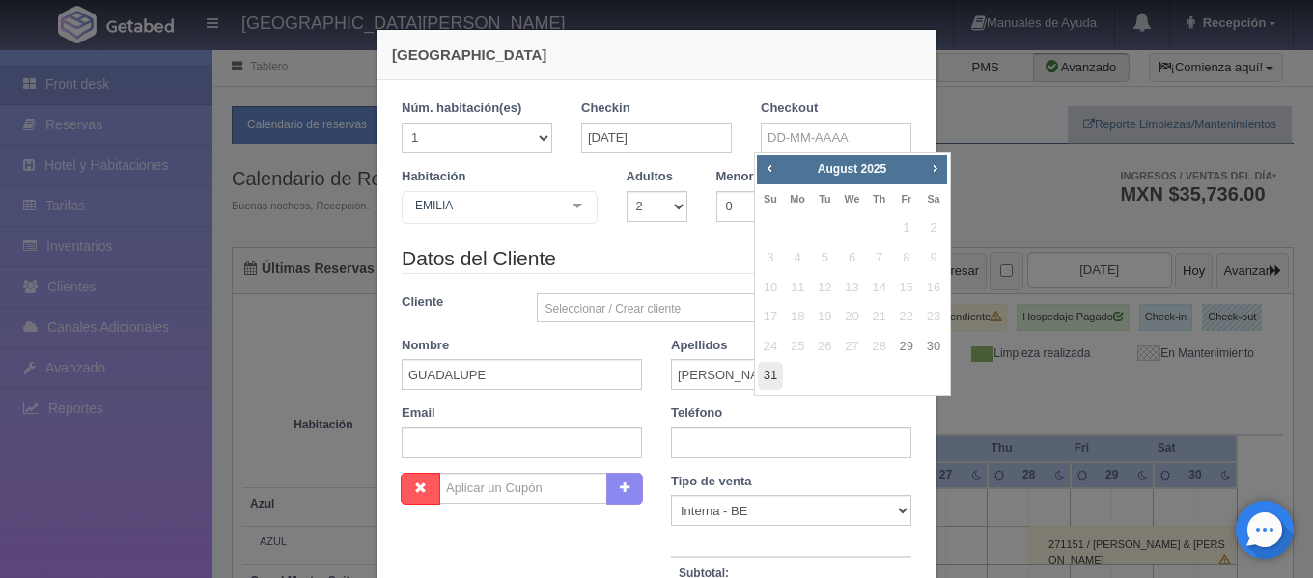
click at [777, 382] on link "31" at bounding box center [770, 376] width 25 height 28
type input "31-08-2025"
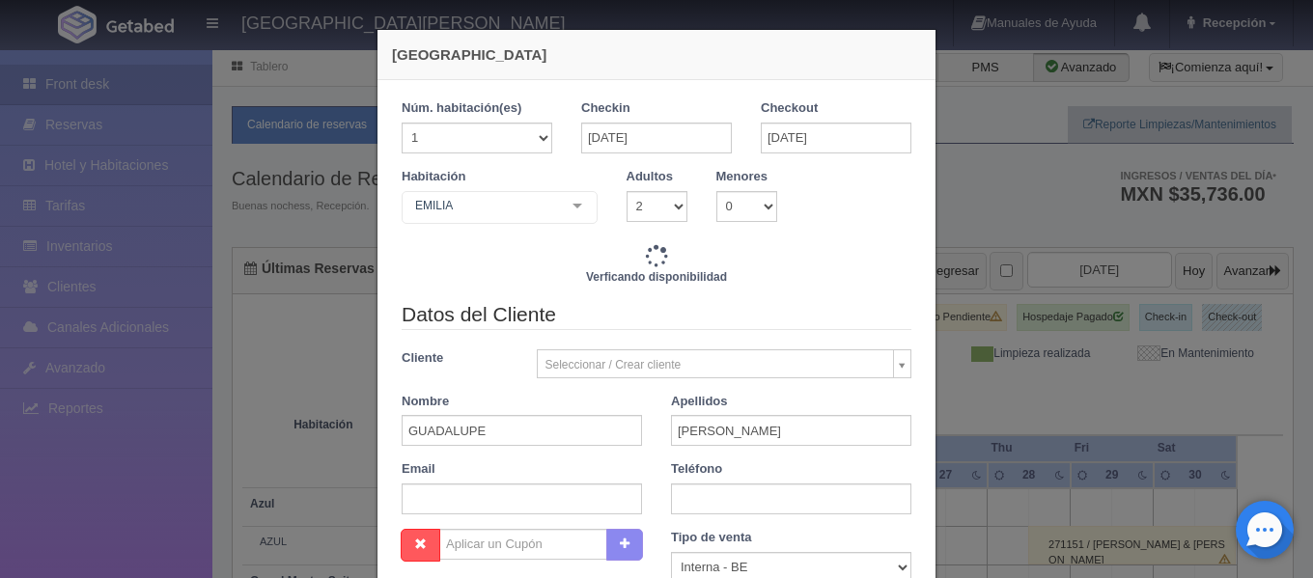
checkbox input "false"
type input "9520.00"
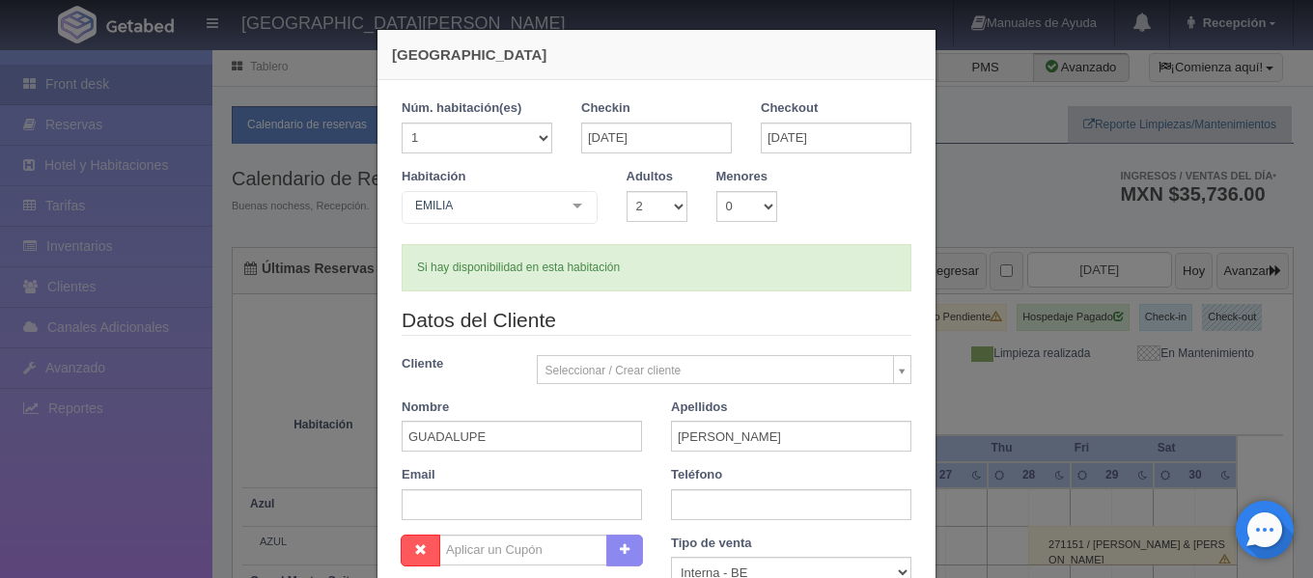
checkbox input "false"
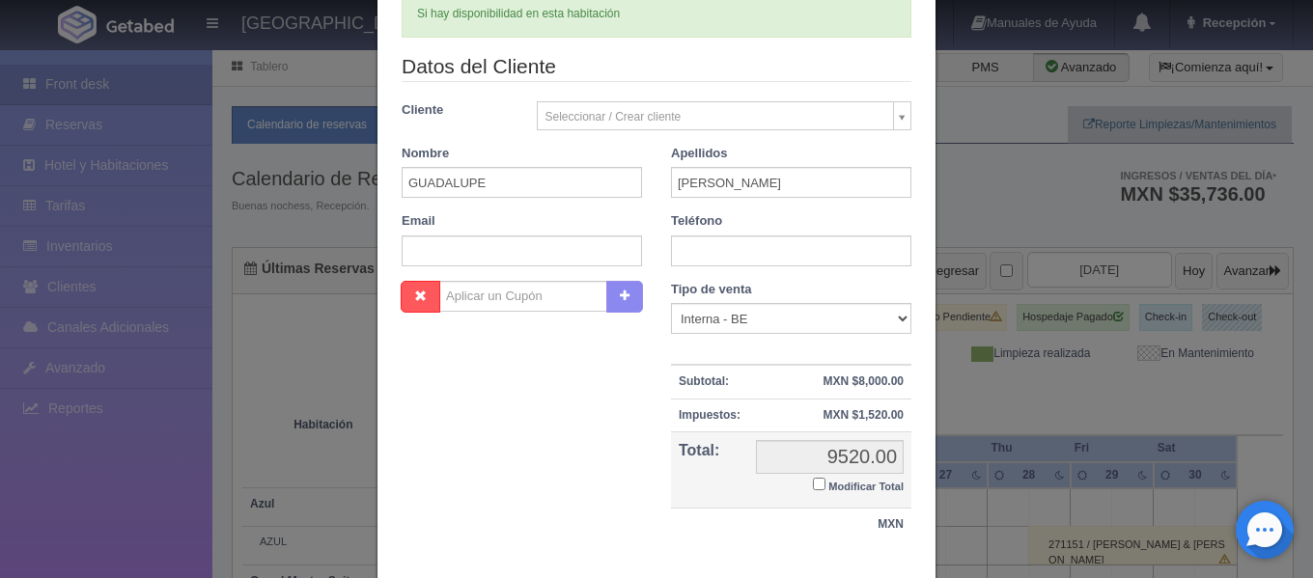
scroll to position [371, 0]
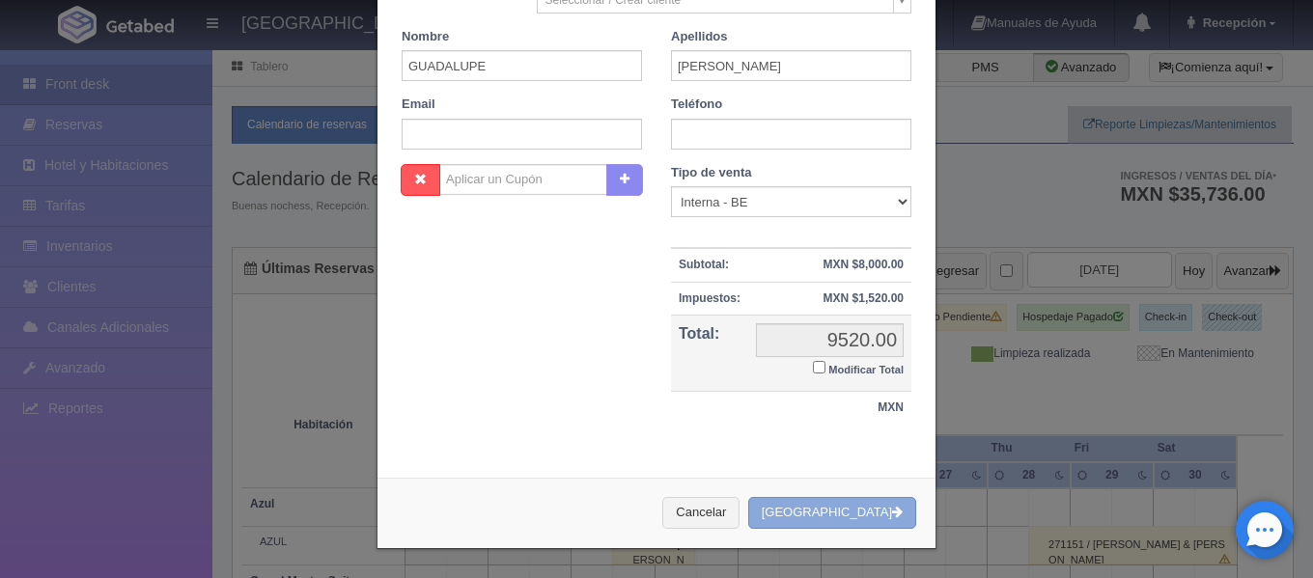
click at [860, 520] on button "[GEOGRAPHIC_DATA]" at bounding box center [832, 513] width 168 height 32
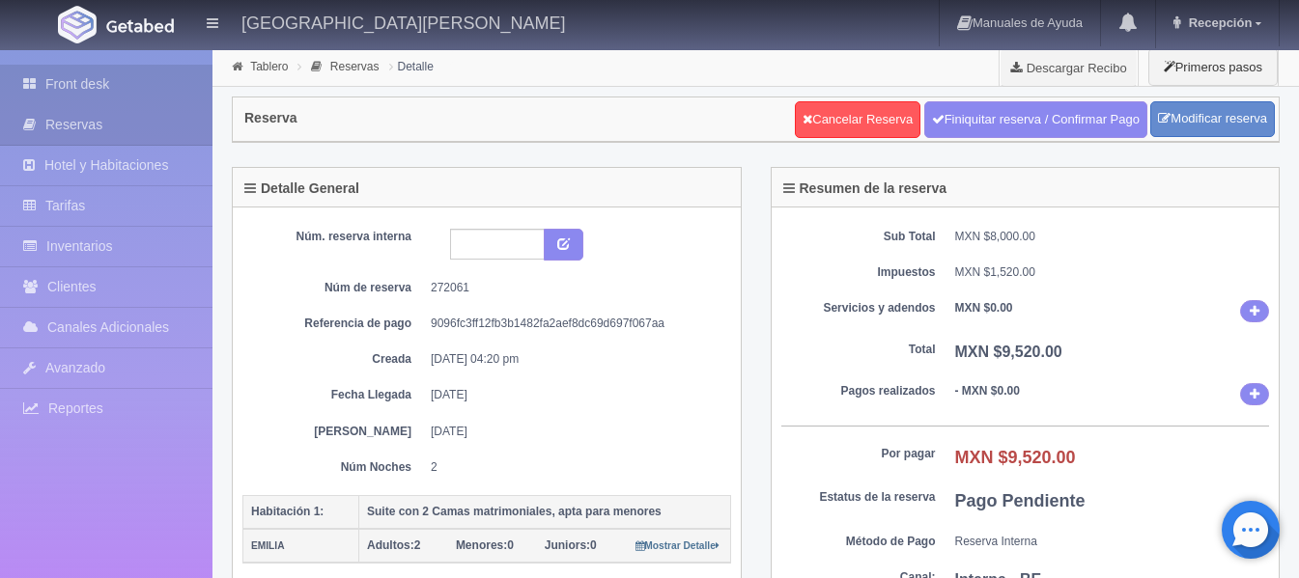
click at [110, 71] on link "Front desk" at bounding box center [106, 85] width 212 height 40
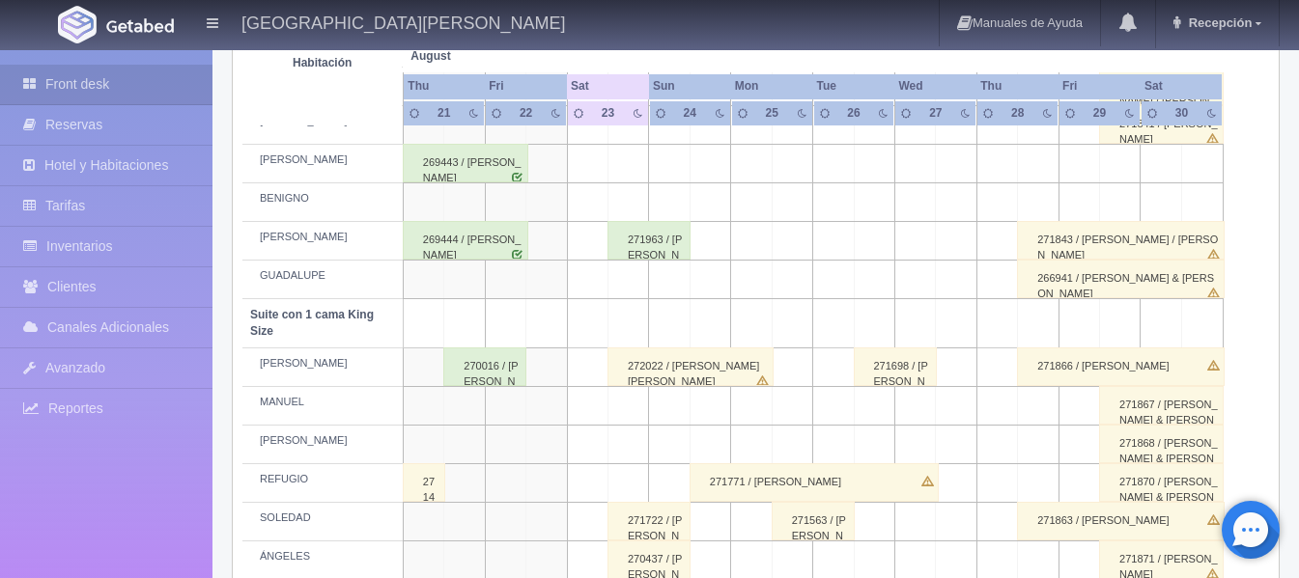
scroll to position [869, 0]
